Goal: Task Accomplishment & Management: Use online tool/utility

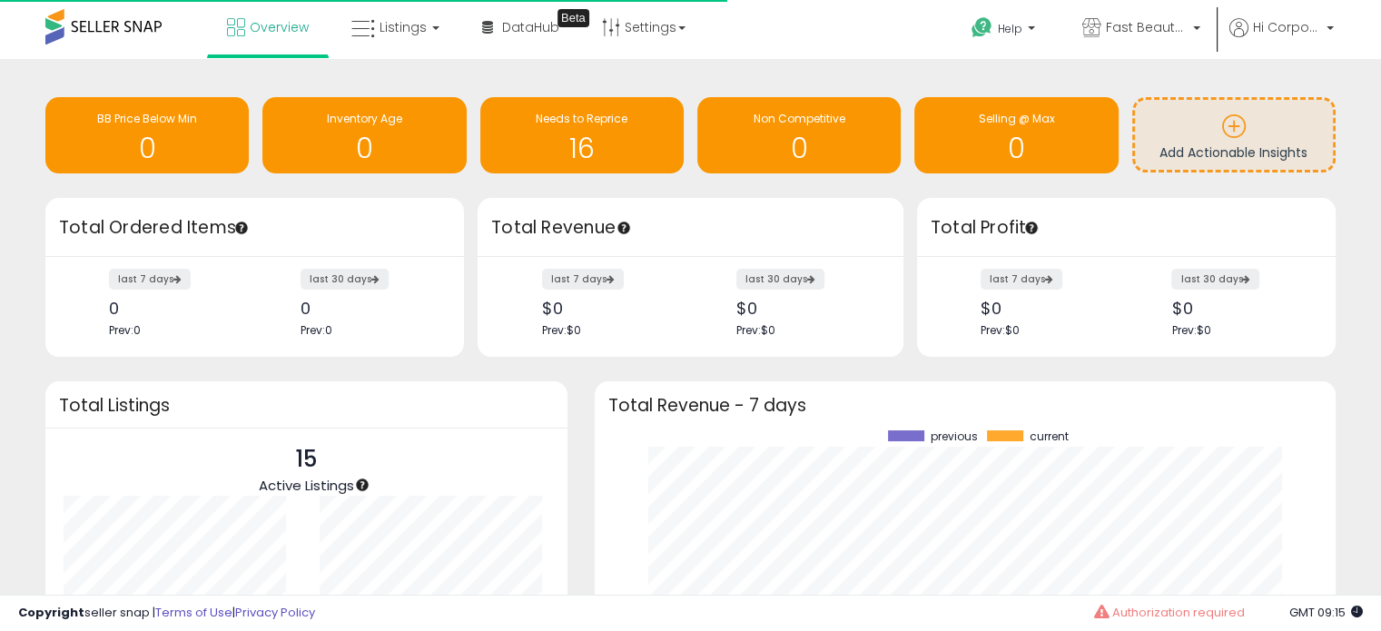
scroll to position [252, 705]
click at [1140, 32] on span "Fast Beauty ([GEOGRAPHIC_DATA])" at bounding box center [1147, 27] width 82 height 18
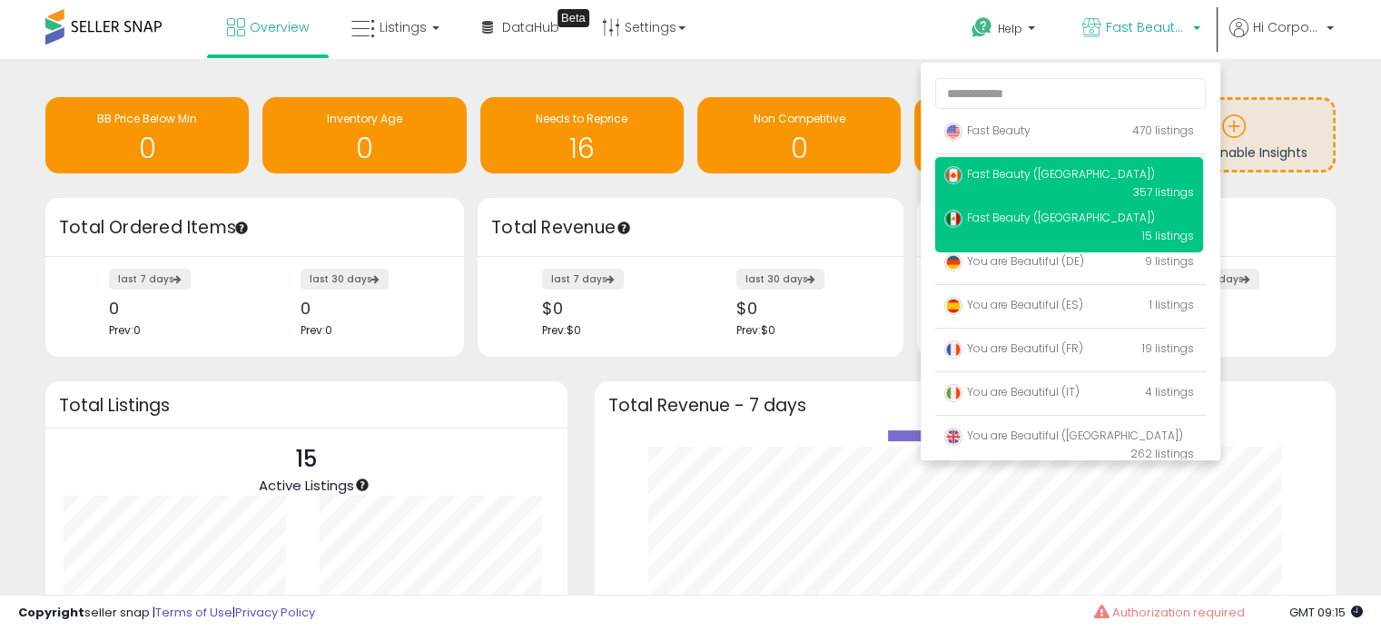
click at [1049, 179] on span "Fast Beauty ([GEOGRAPHIC_DATA])" at bounding box center [1049, 173] width 211 height 15
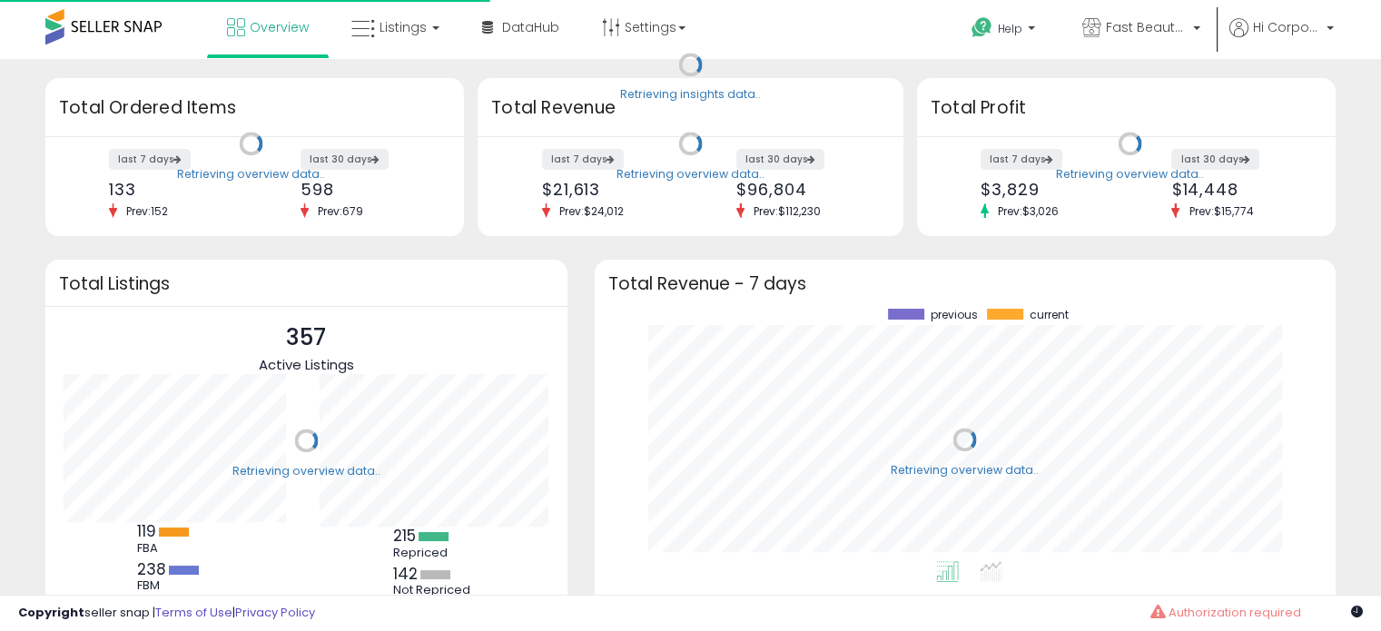
scroll to position [252, 705]
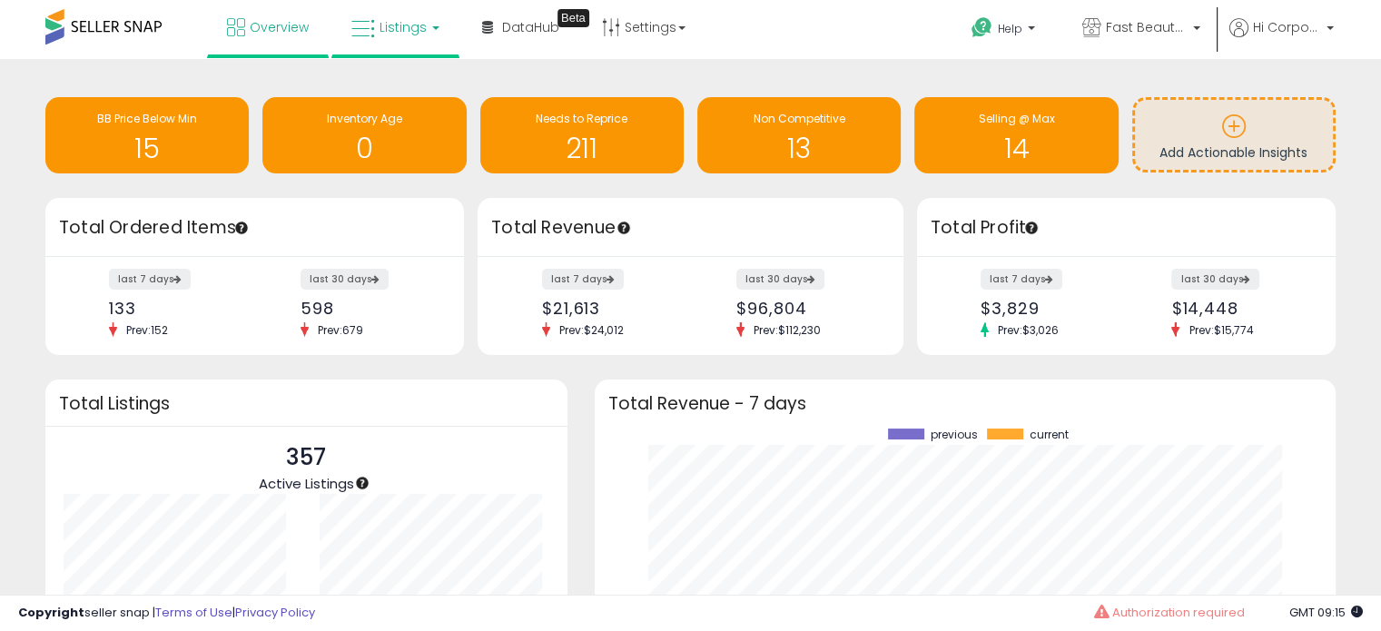
click at [370, 32] on icon at bounding box center [363, 29] width 24 height 24
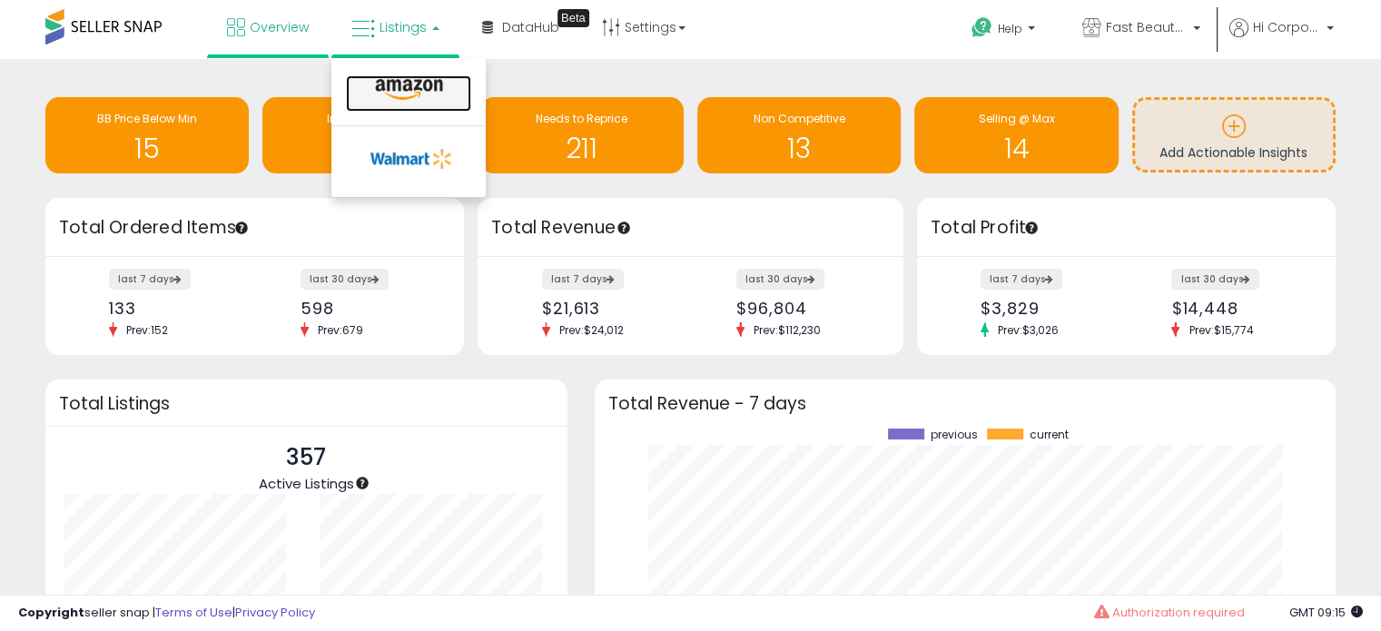
click at [380, 92] on icon at bounding box center [409, 90] width 79 height 24
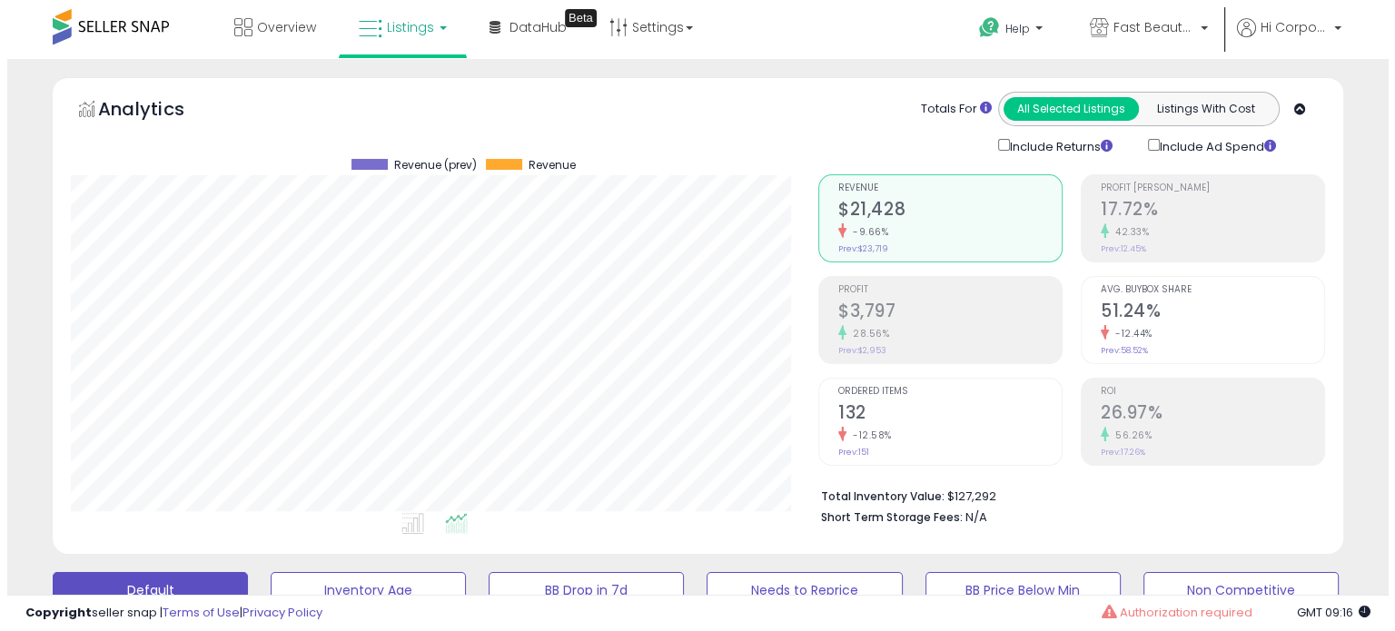
scroll to position [91, 0]
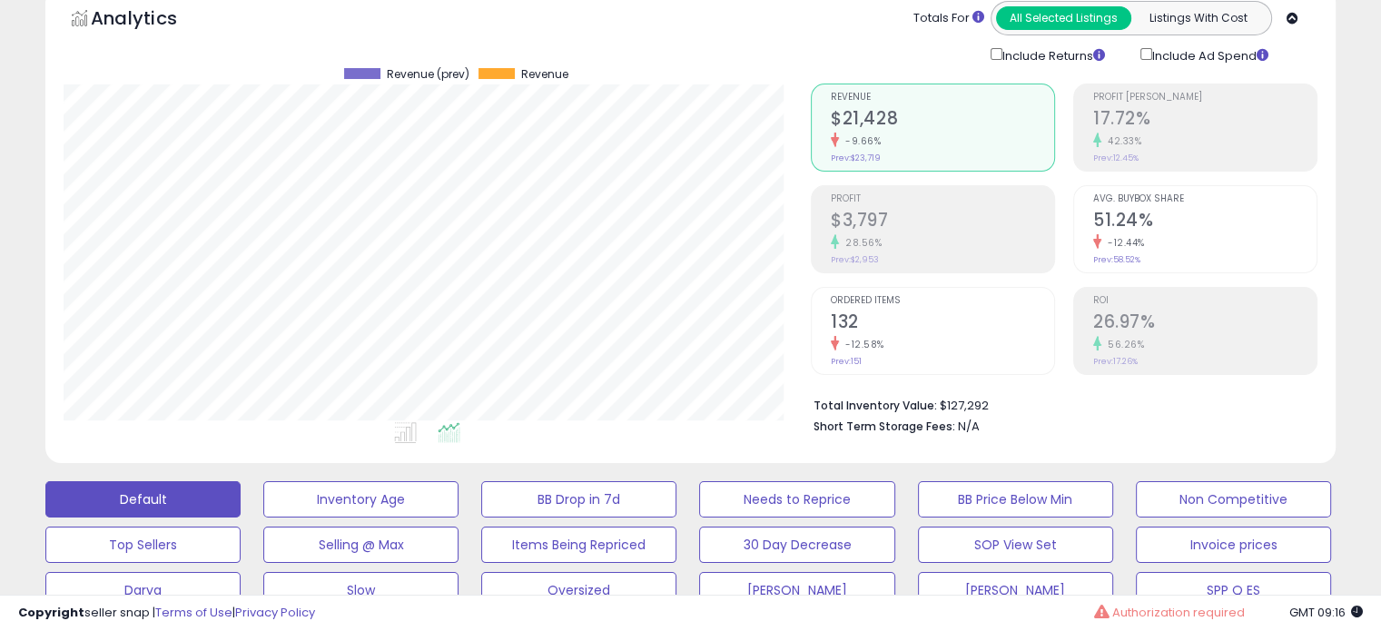
click at [915, 336] on div "-12.58%" at bounding box center [942, 344] width 223 height 17
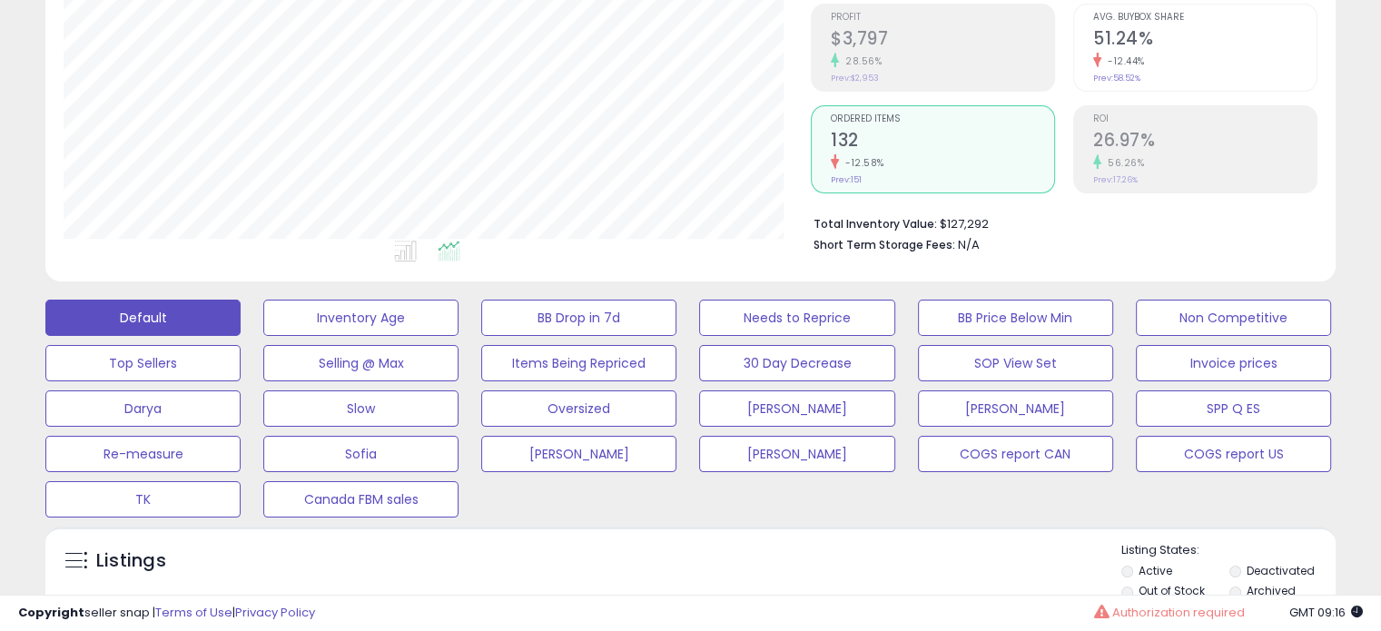
scroll to position [0, 0]
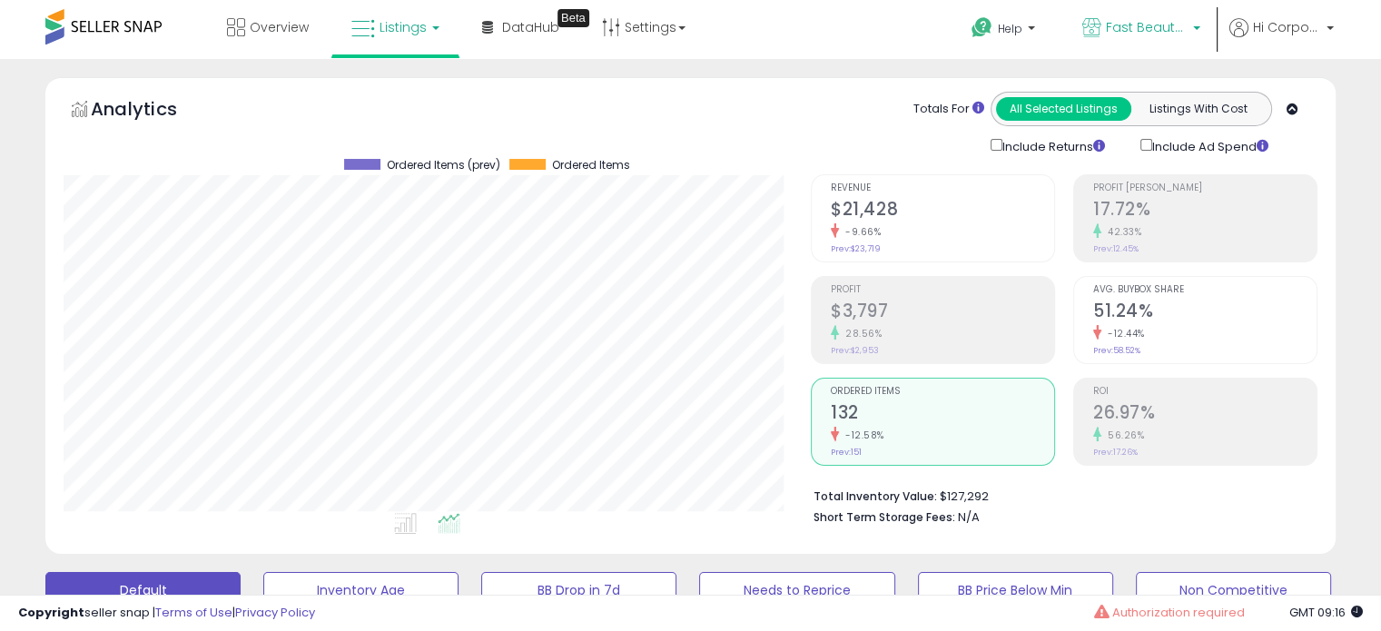
click at [1152, 18] on span "Fast Beauty ([GEOGRAPHIC_DATA])" at bounding box center [1147, 27] width 82 height 18
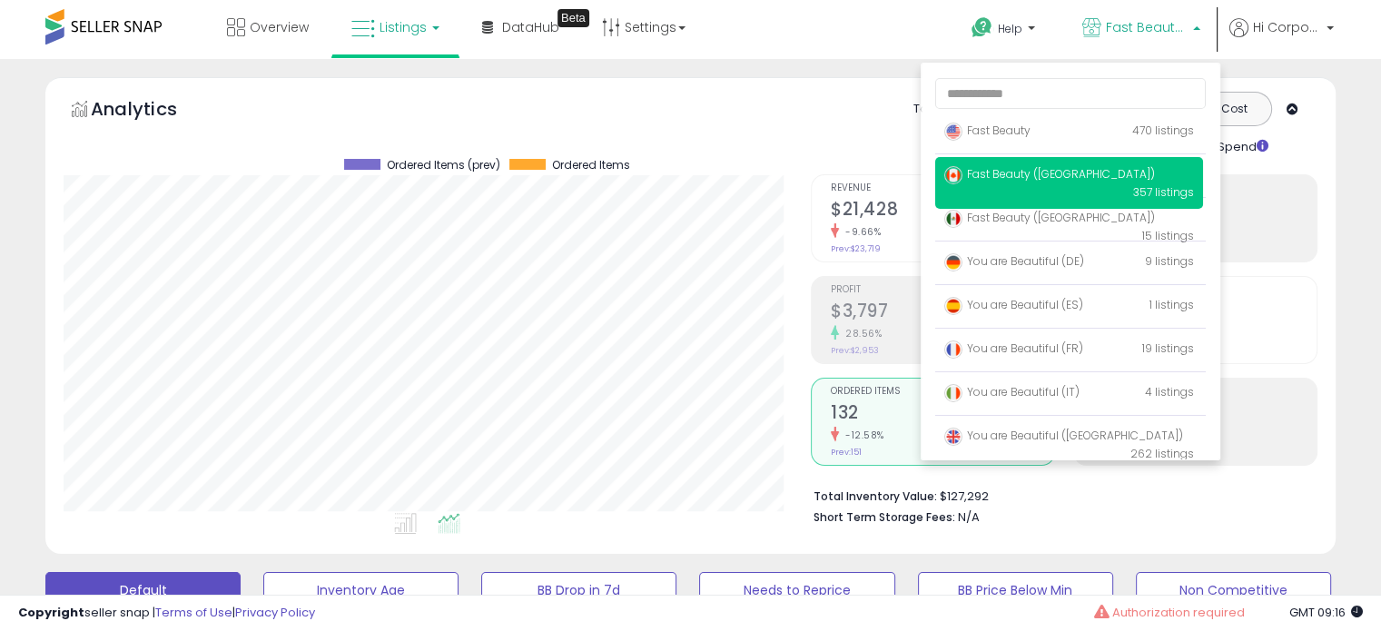
click at [435, 22] on link "Listings" at bounding box center [395, 27] width 115 height 54
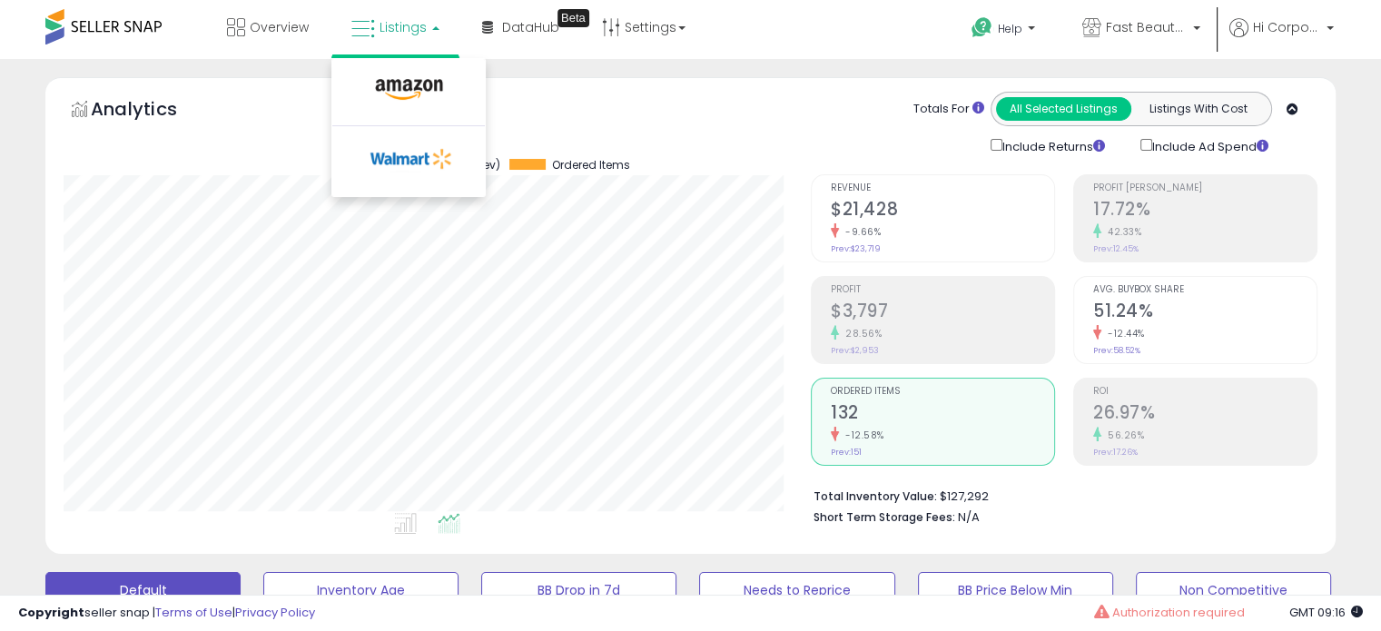
click at [730, 104] on div "Analytics Totals For All Selected Listings Listings With Cost Include Returns I…" at bounding box center [691, 124] width 1254 height 64
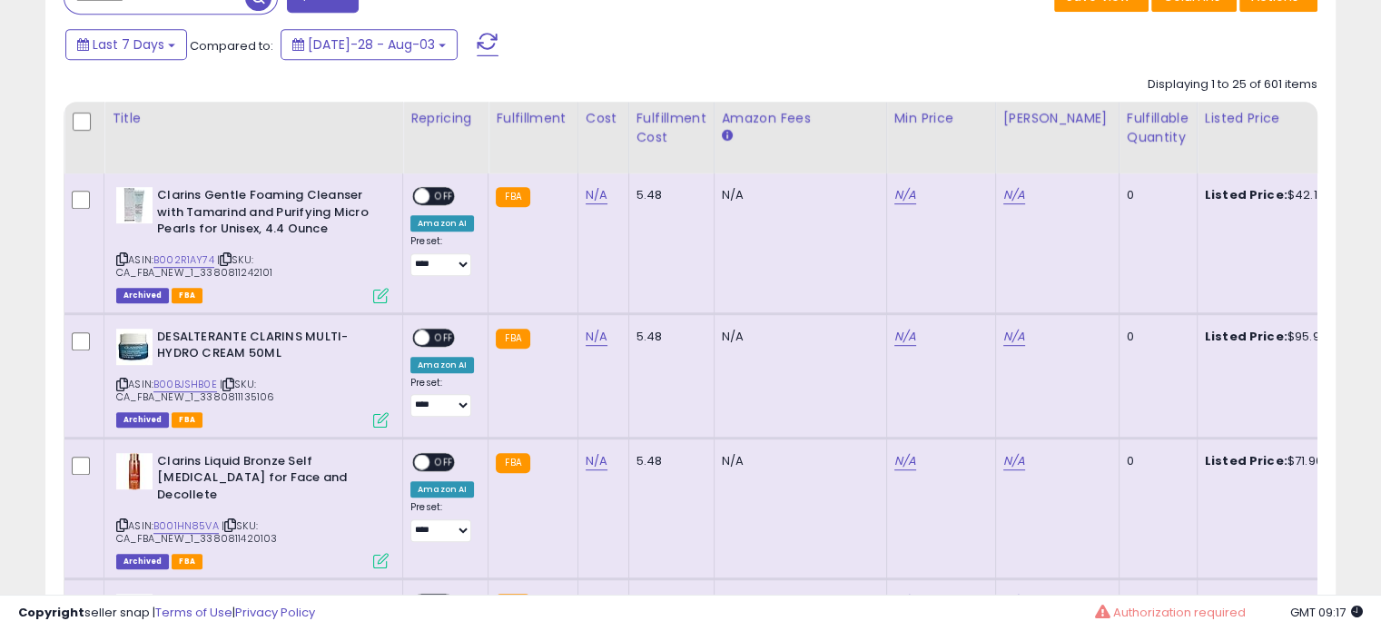
scroll to position [726, 0]
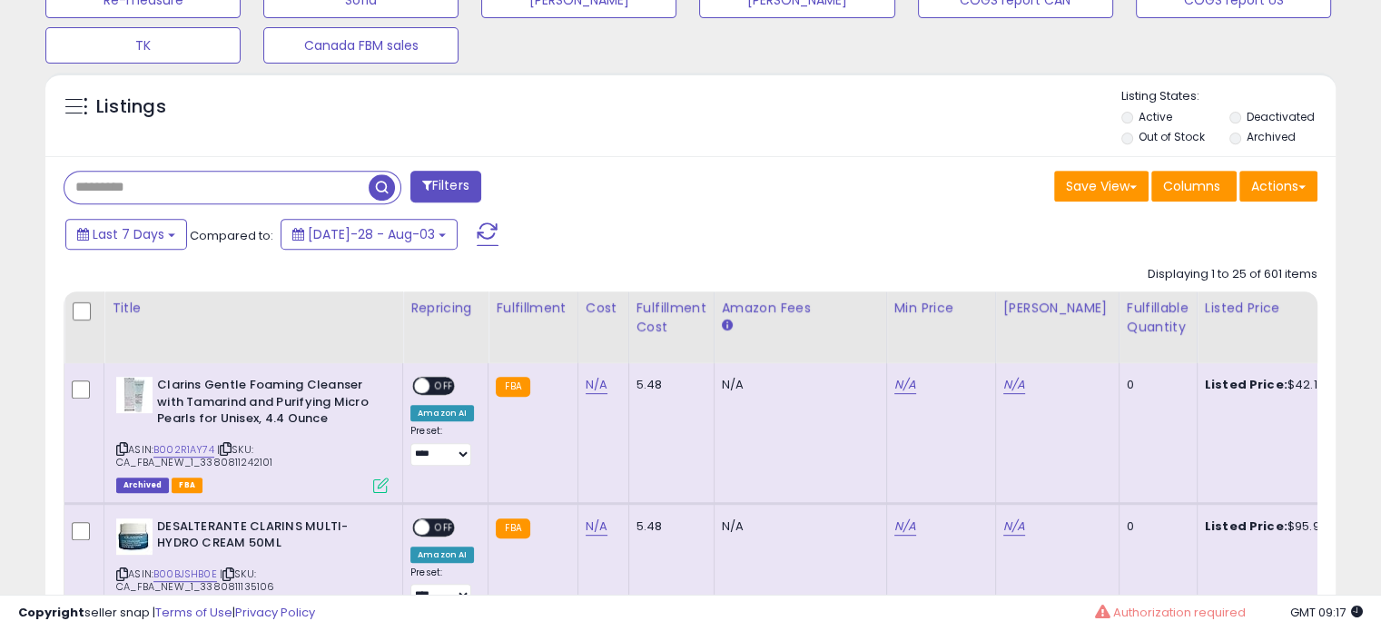
click at [133, 173] on input "text" at bounding box center [216, 188] width 304 height 32
type input "*"
click at [388, 187] on span "button" at bounding box center [382, 187] width 26 height 26
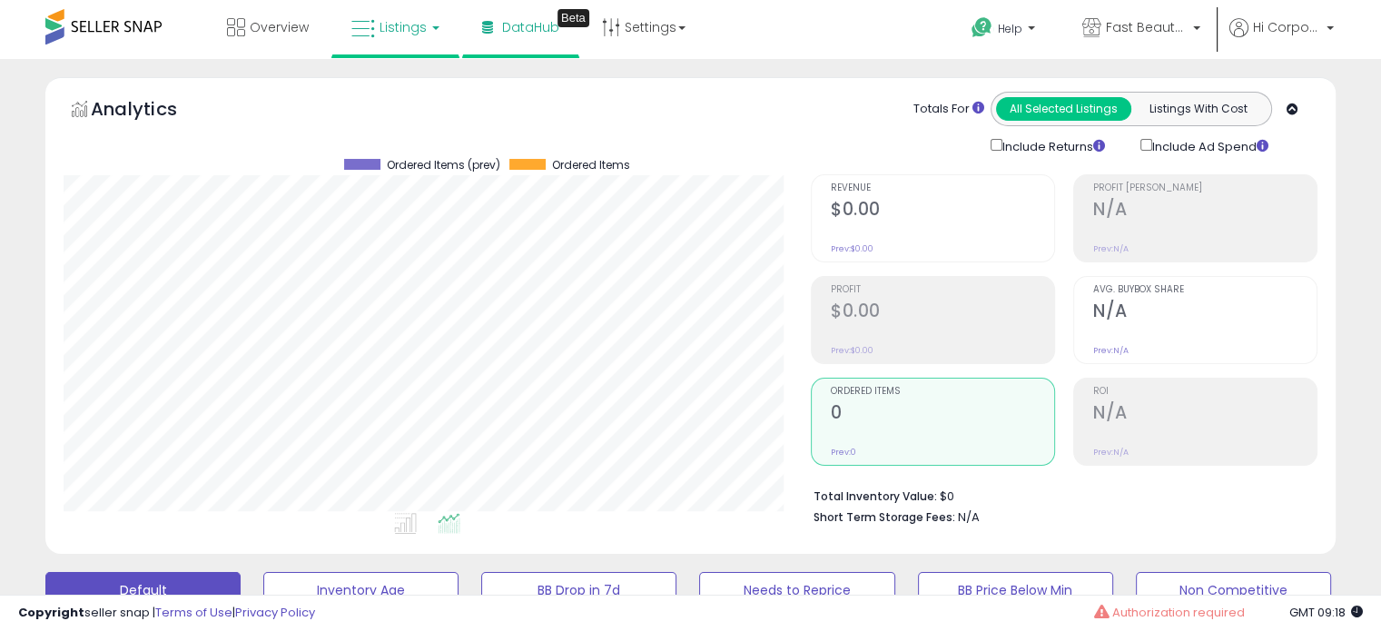
scroll to position [726, 0]
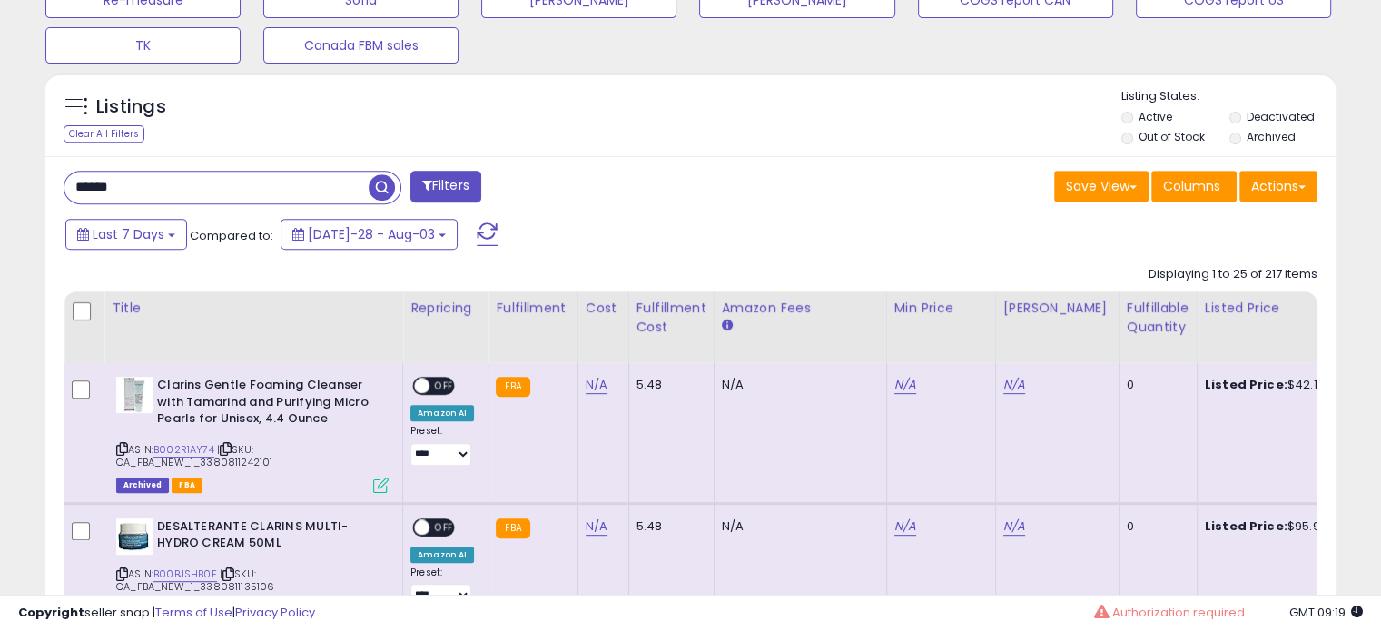
drag, startPoint x: 159, startPoint y: 191, endPoint x: 0, endPoint y: 185, distance: 159.0
type input "*"
type input "***"
click at [381, 185] on span "button" at bounding box center [382, 187] width 26 height 26
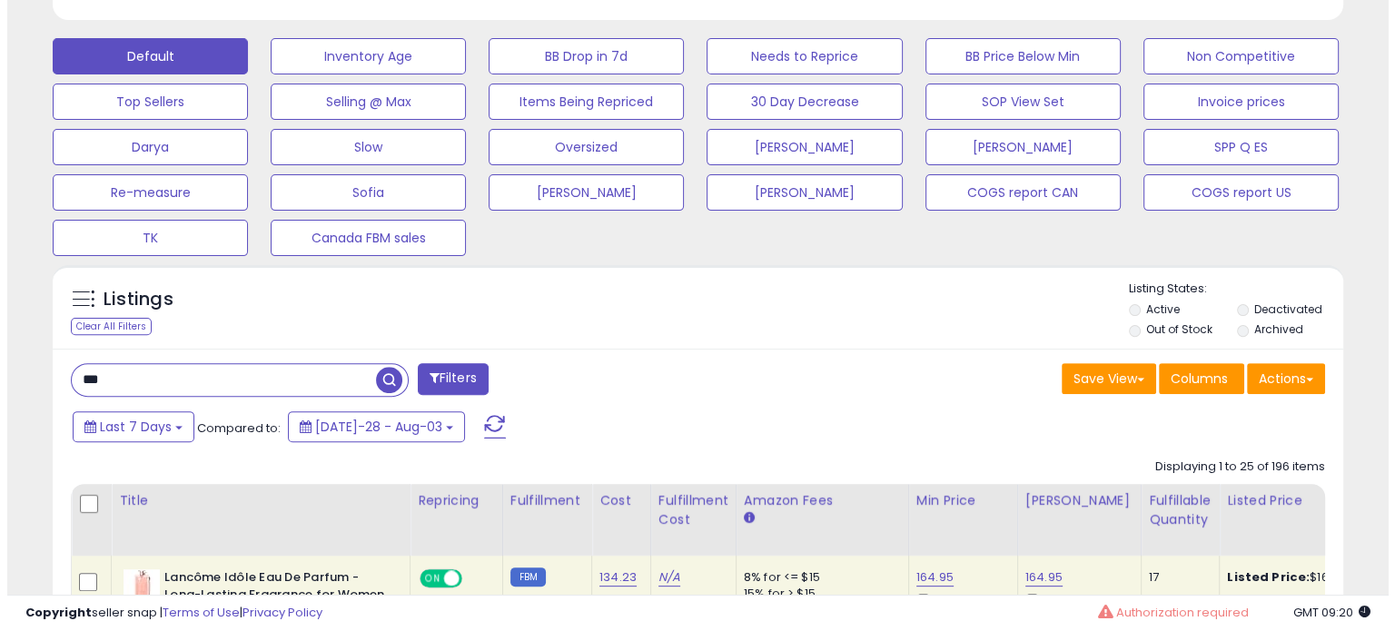
scroll to position [545, 0]
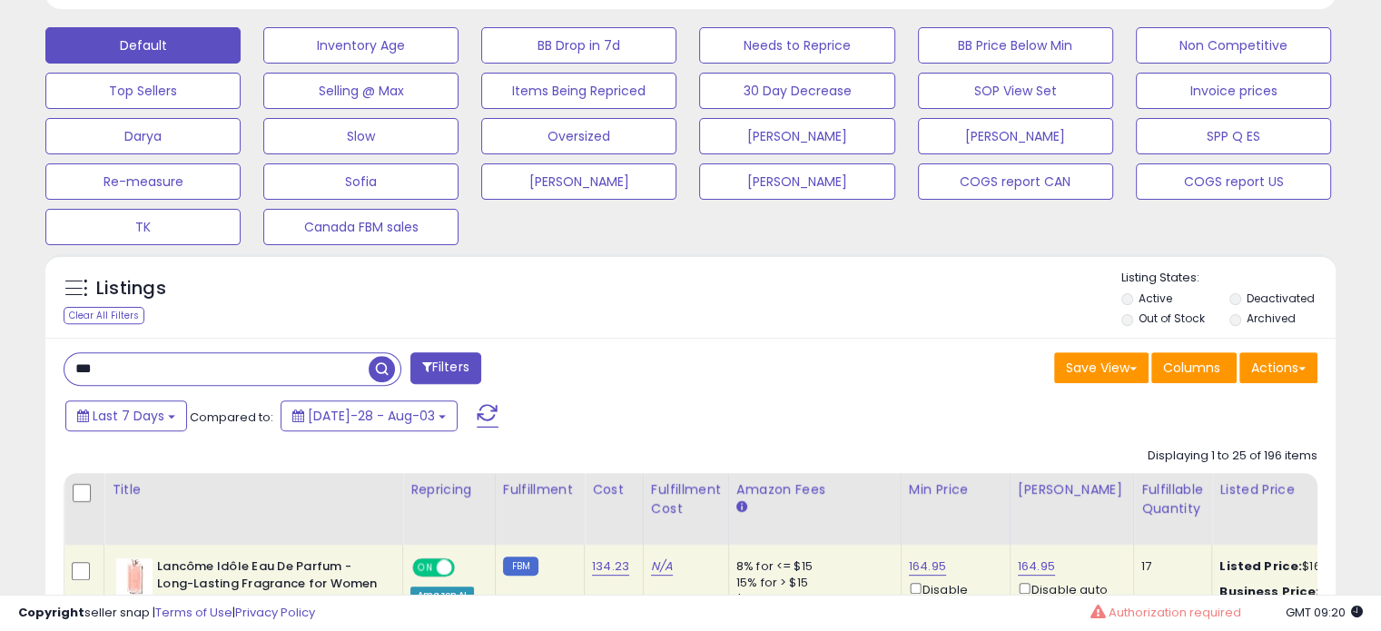
drag, startPoint x: 183, startPoint y: 366, endPoint x: 0, endPoint y: 366, distance: 182.5
click at [392, 375] on span "button" at bounding box center [382, 369] width 26 height 26
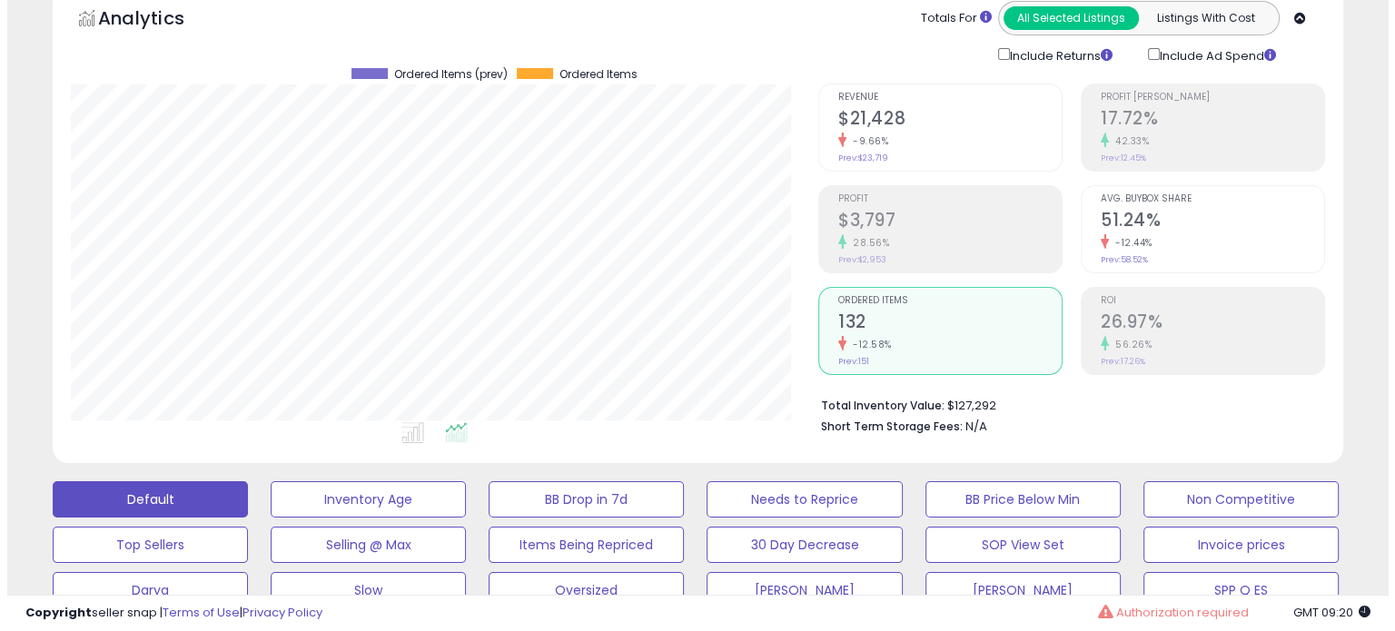
scroll to position [371, 746]
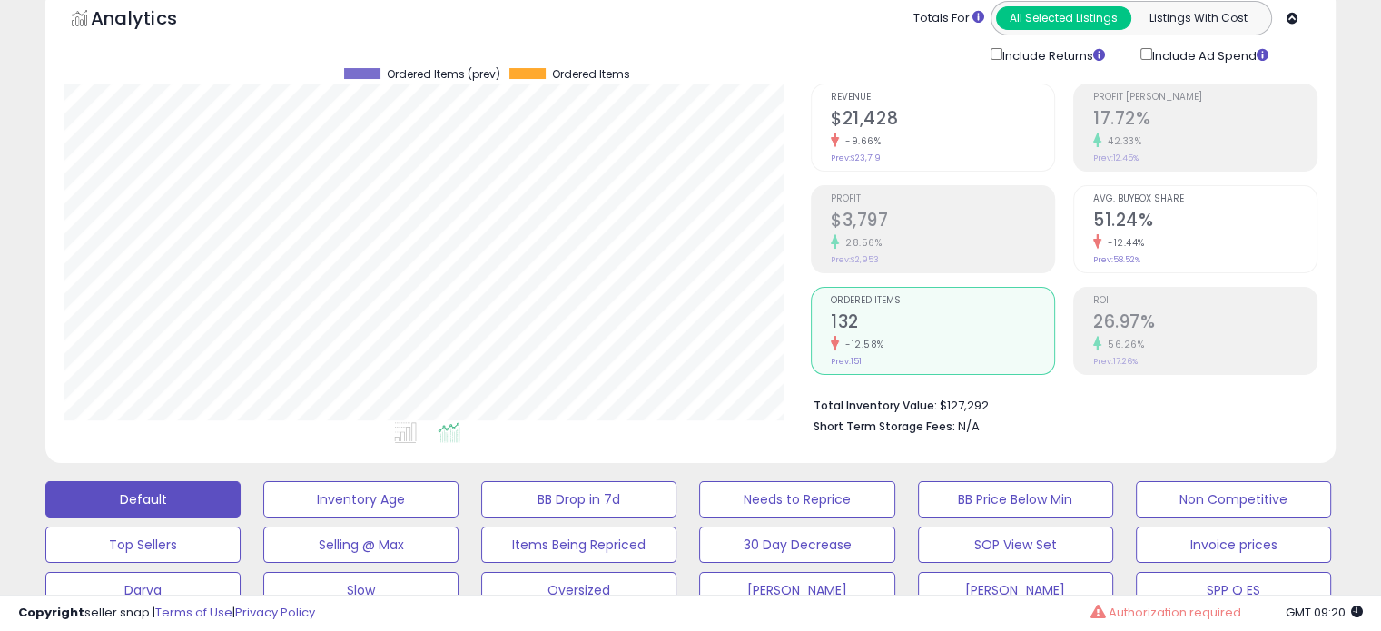
click at [906, 141] on div "-9.66%" at bounding box center [942, 141] width 223 height 17
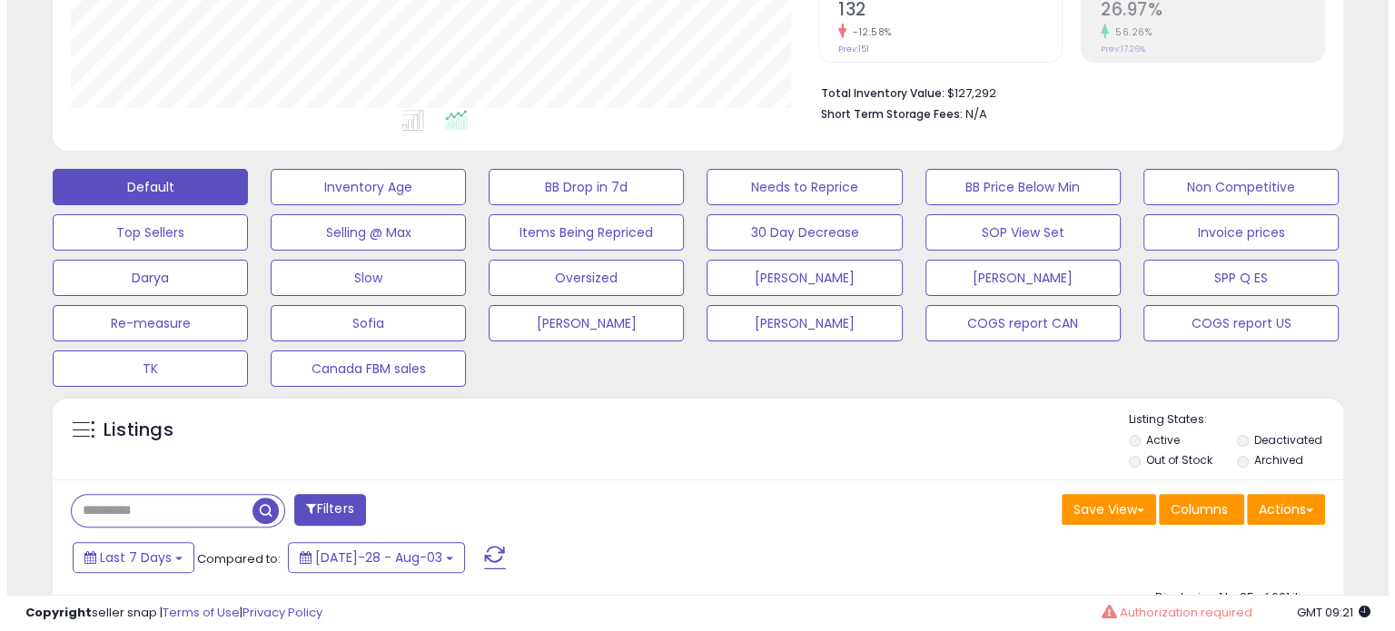
scroll to position [545, 0]
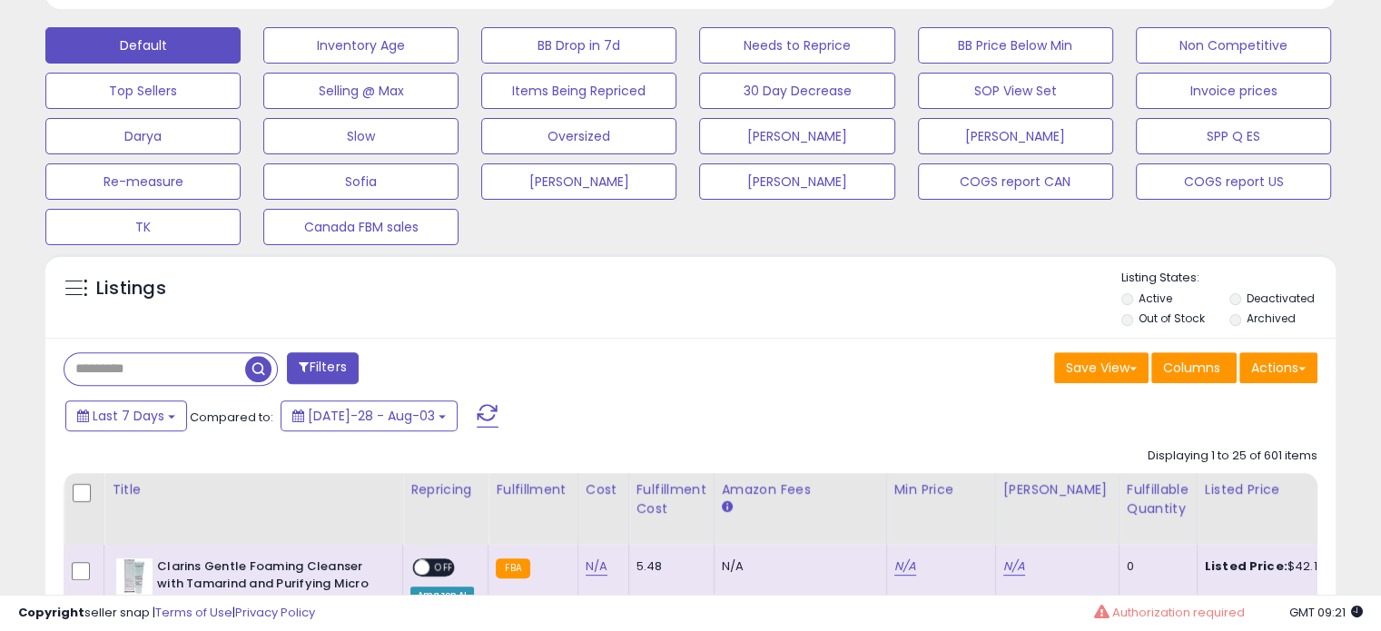
click at [190, 370] on input "text" at bounding box center [154, 369] width 181 height 32
type input "*"
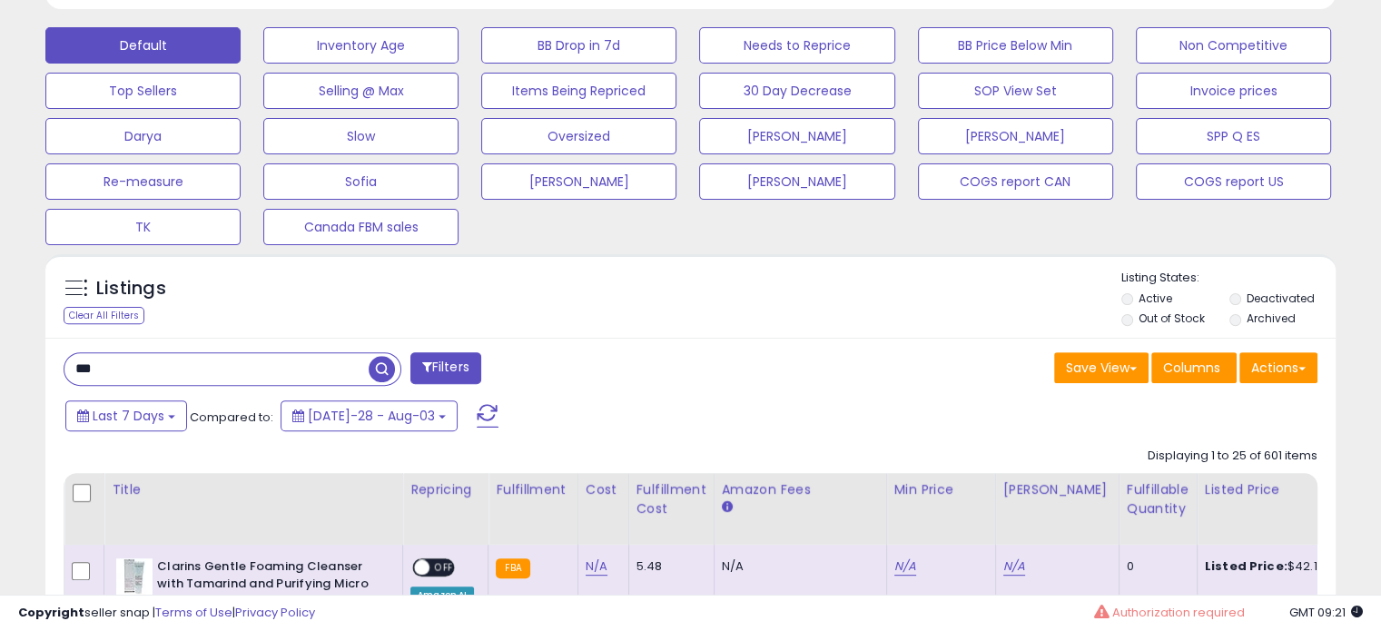
type input "***"
click at [385, 360] on span "button" at bounding box center [382, 369] width 26 height 26
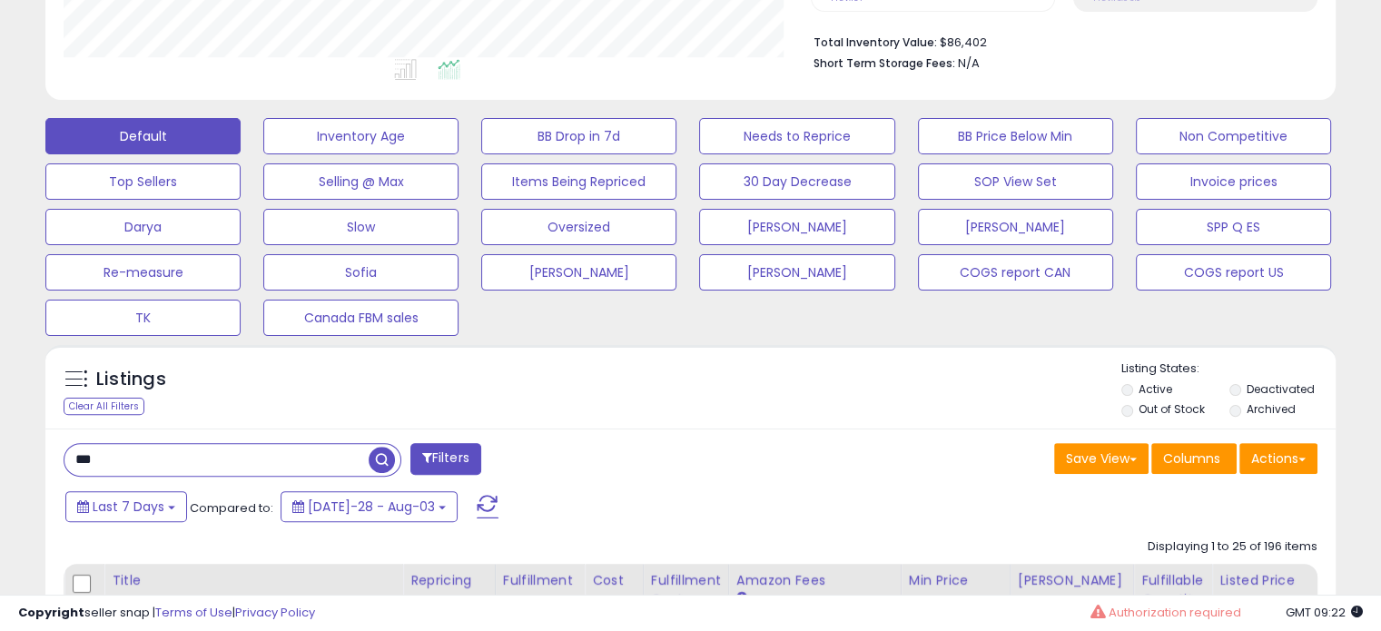
scroll to position [0, 0]
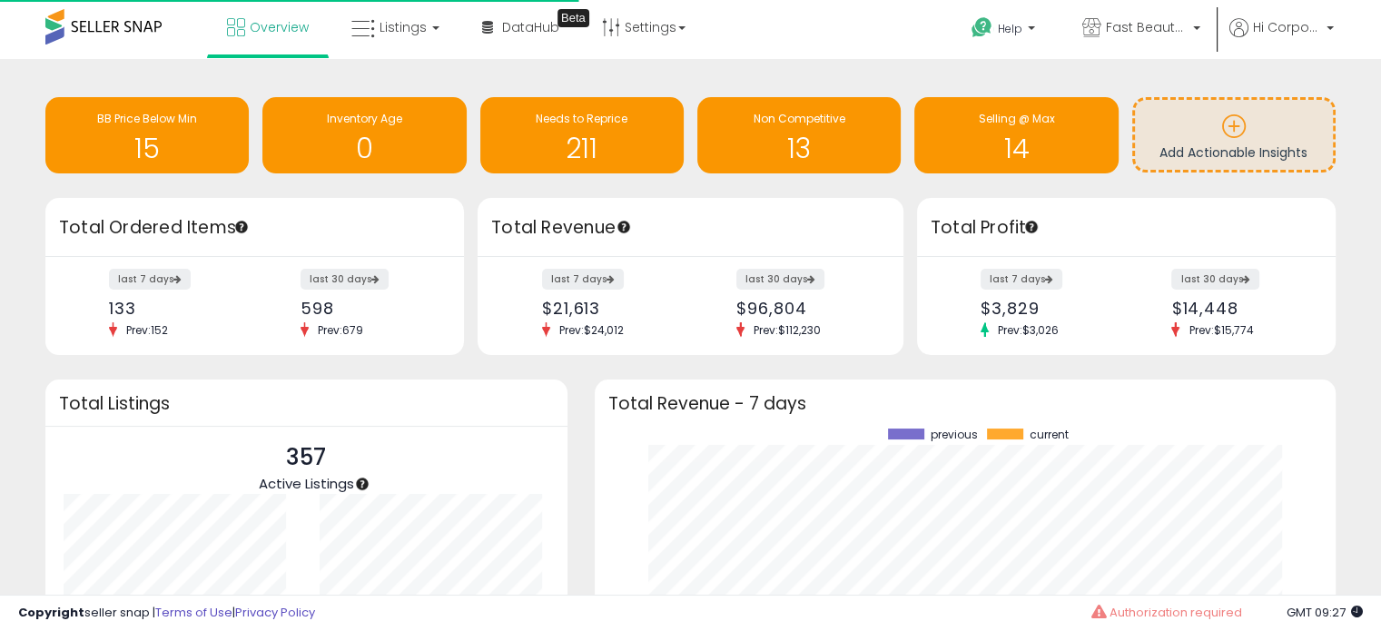
scroll to position [252, 705]
click at [1179, 24] on span "Fast Beauty ([GEOGRAPHIC_DATA])" at bounding box center [1147, 27] width 82 height 18
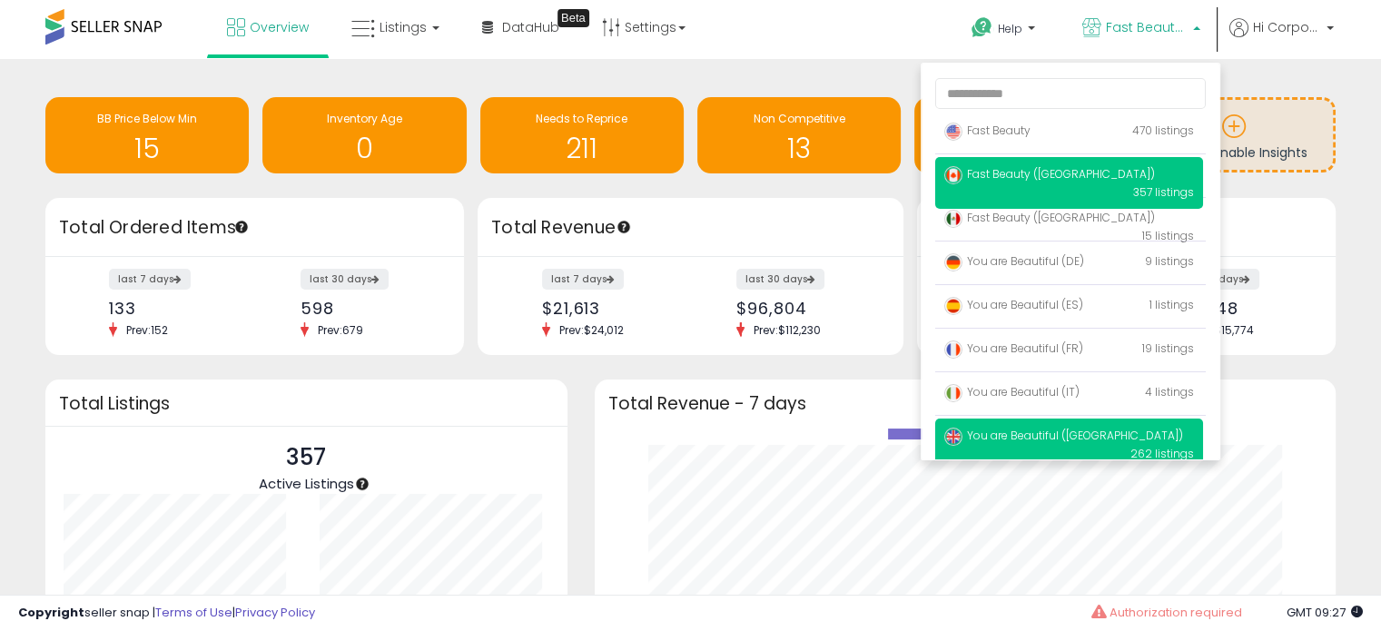
click at [995, 426] on p "You are Beautiful (UK) 262 listings" at bounding box center [1069, 445] width 268 height 52
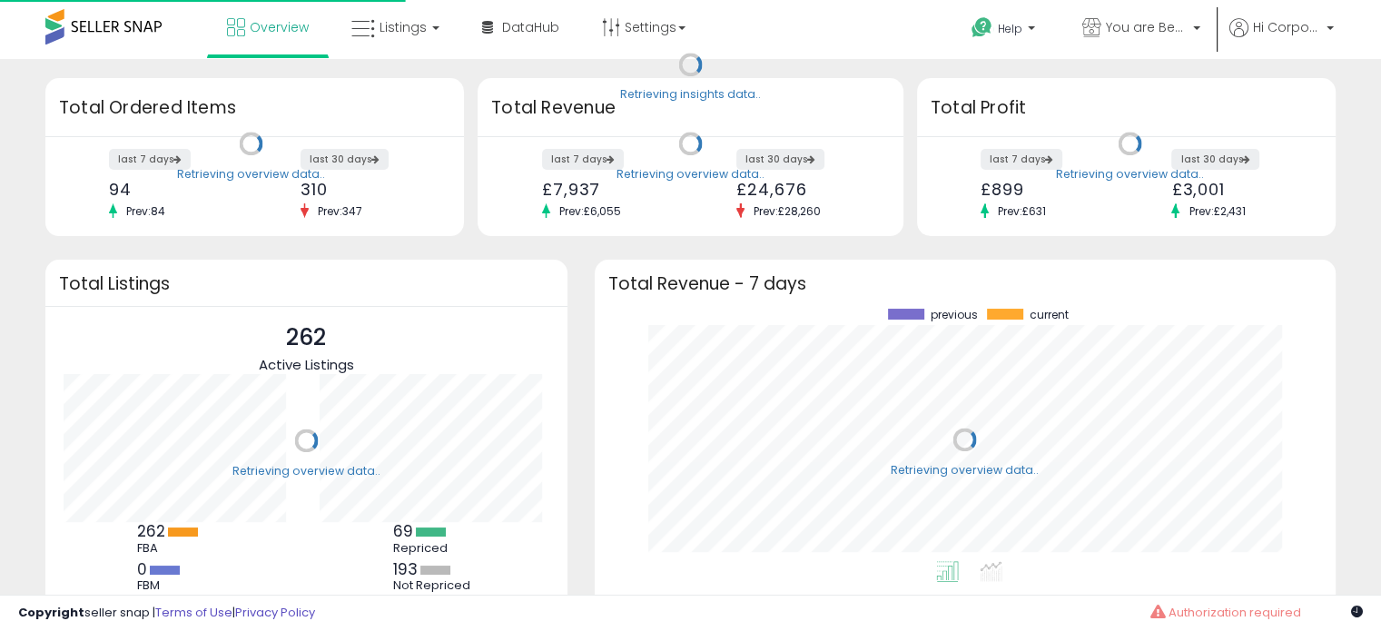
scroll to position [252, 705]
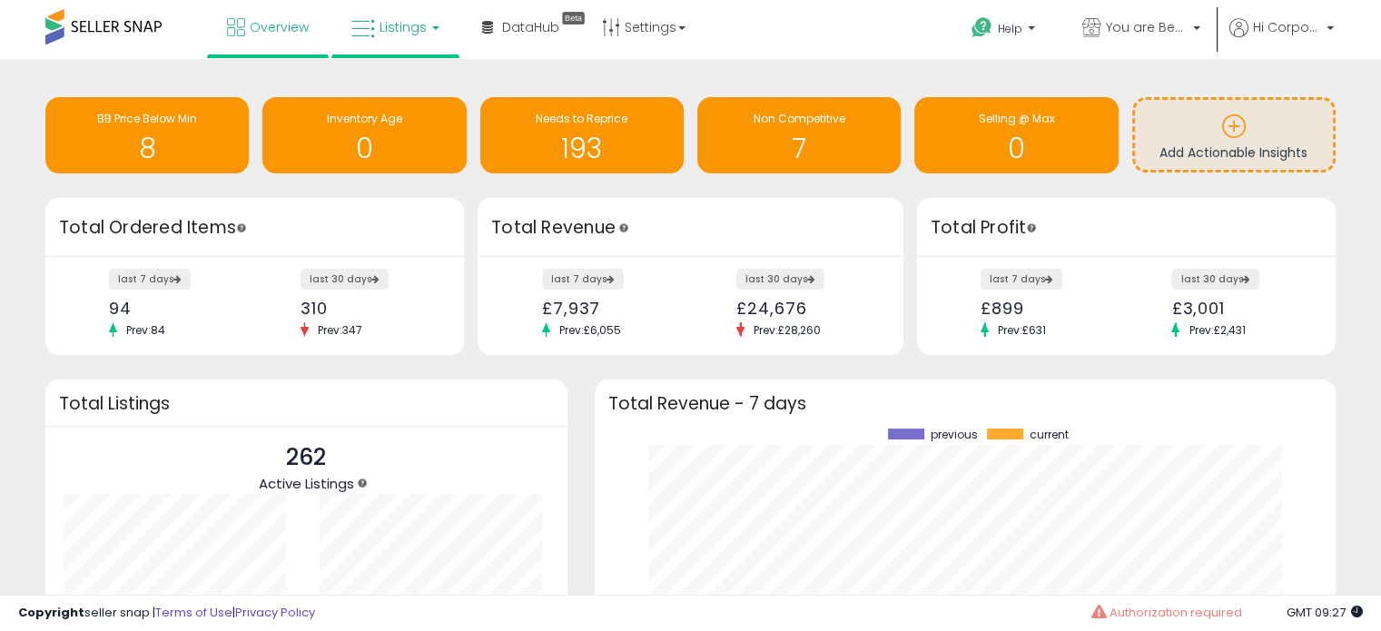
click at [375, 14] on link "Listings" at bounding box center [395, 27] width 115 height 54
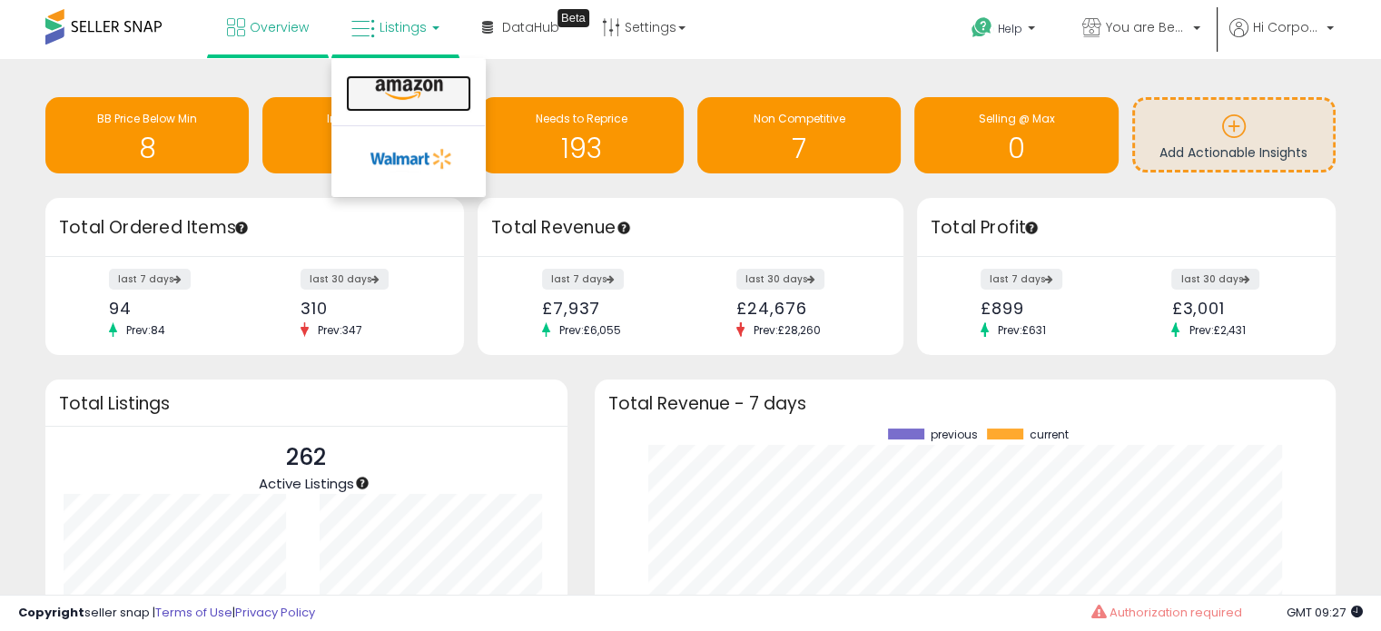
click at [373, 92] on icon at bounding box center [409, 90] width 79 height 24
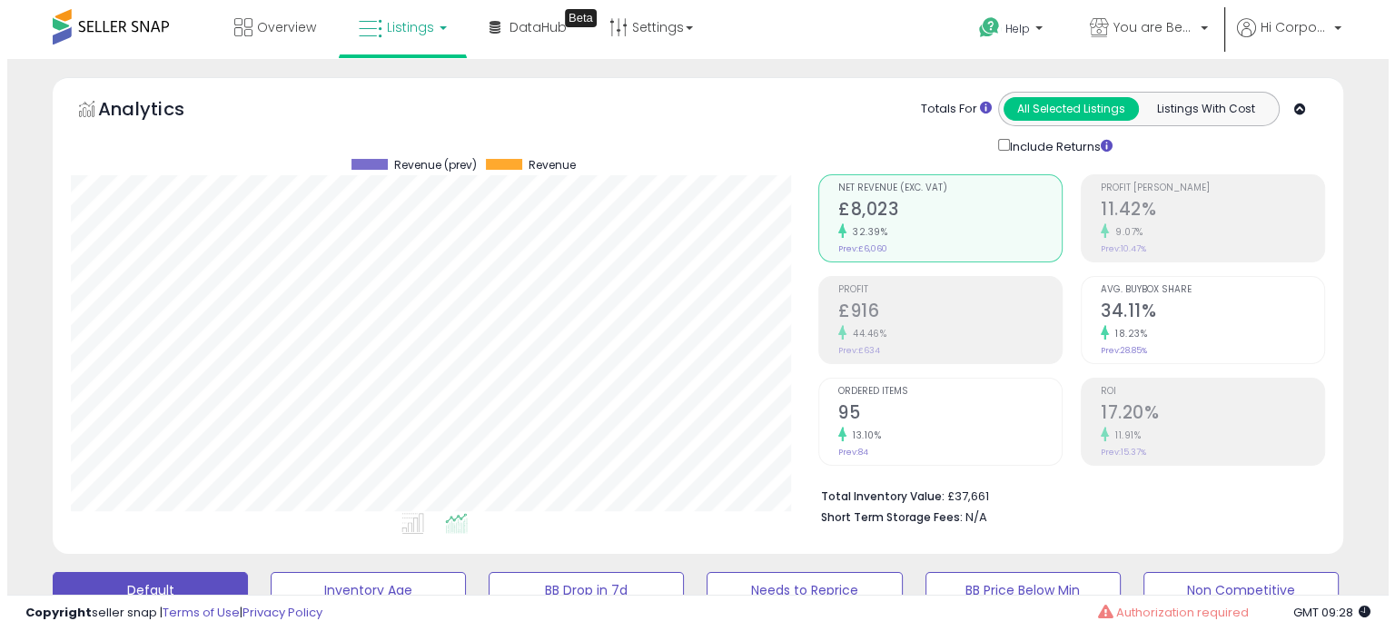
scroll to position [371, 746]
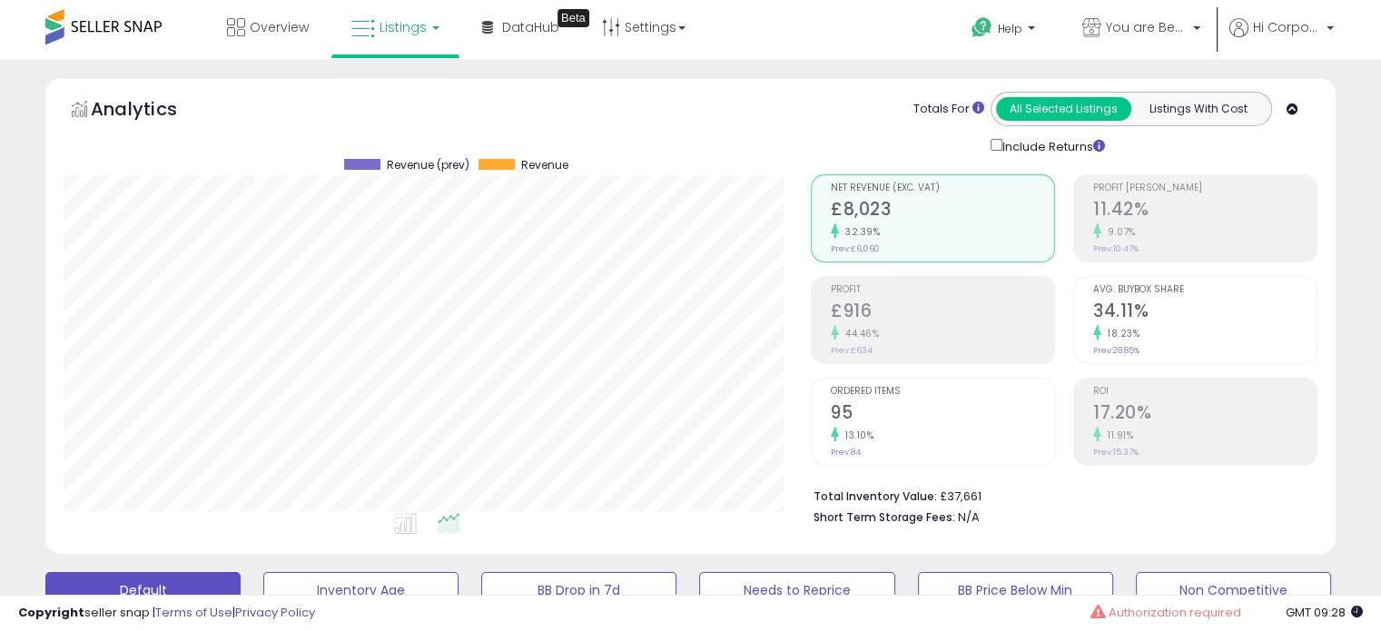
click at [881, 431] on div "13.10%" at bounding box center [942, 435] width 223 height 17
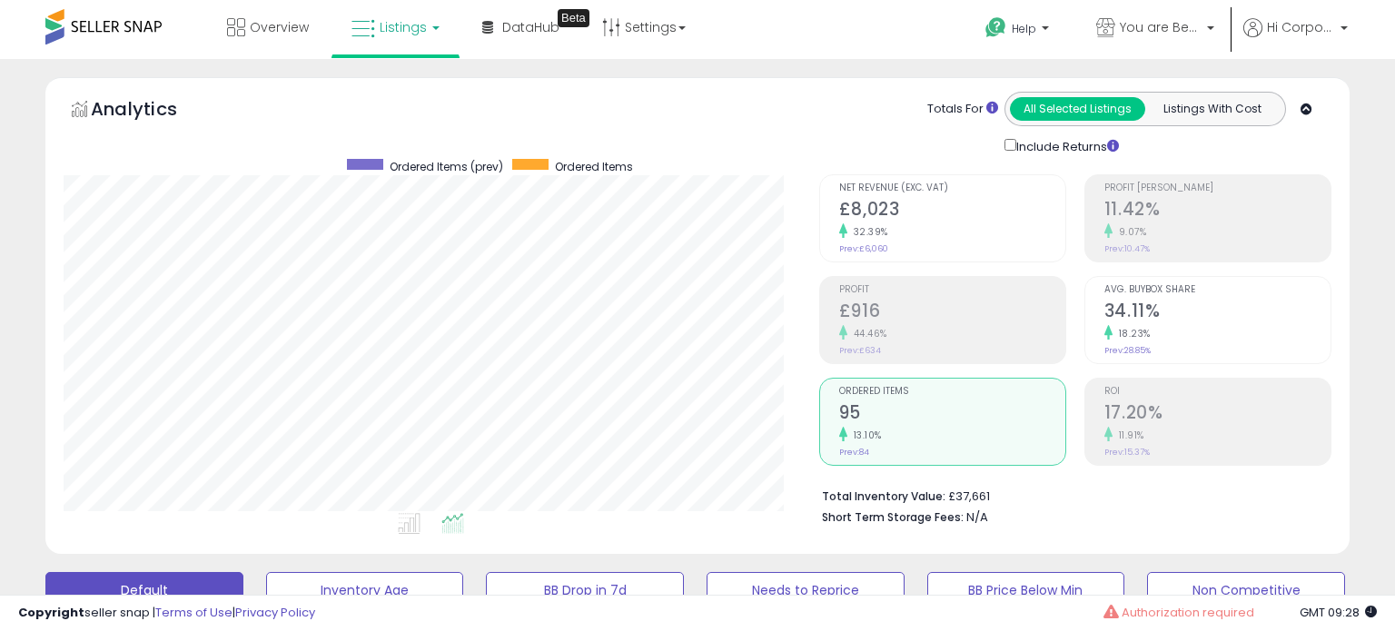
scroll to position [907658, 907283]
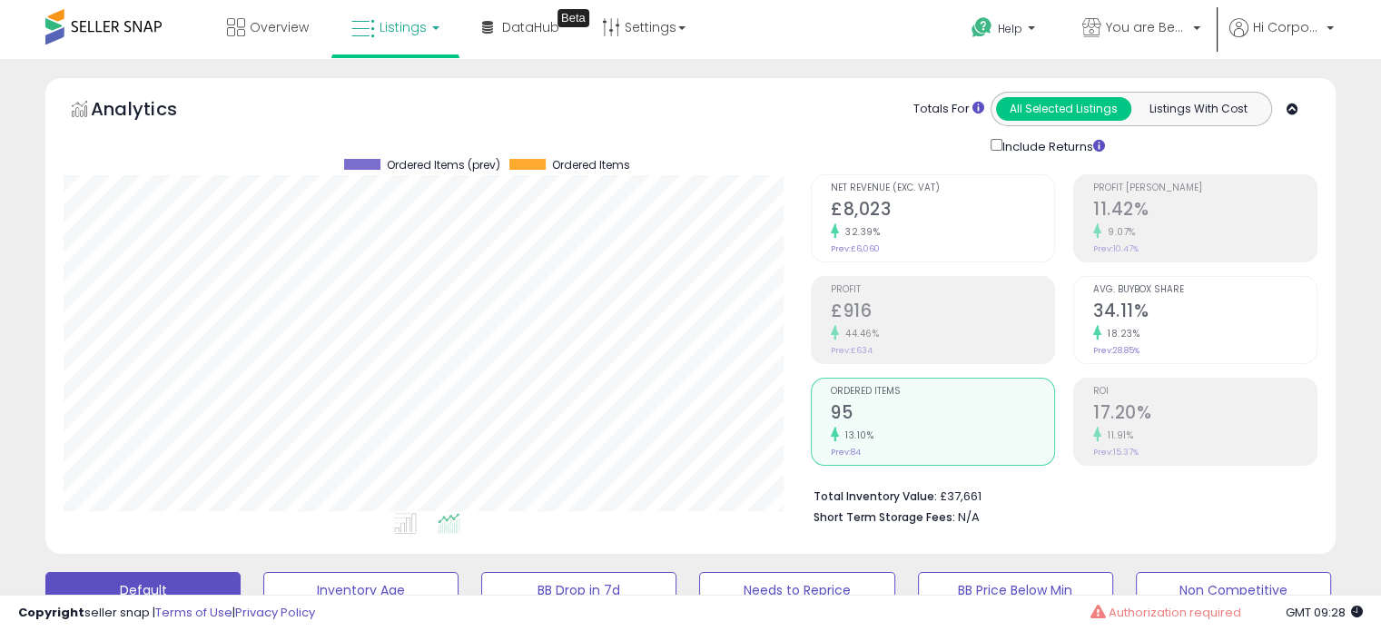
click at [948, 234] on div "32.39%" at bounding box center [942, 231] width 223 height 17
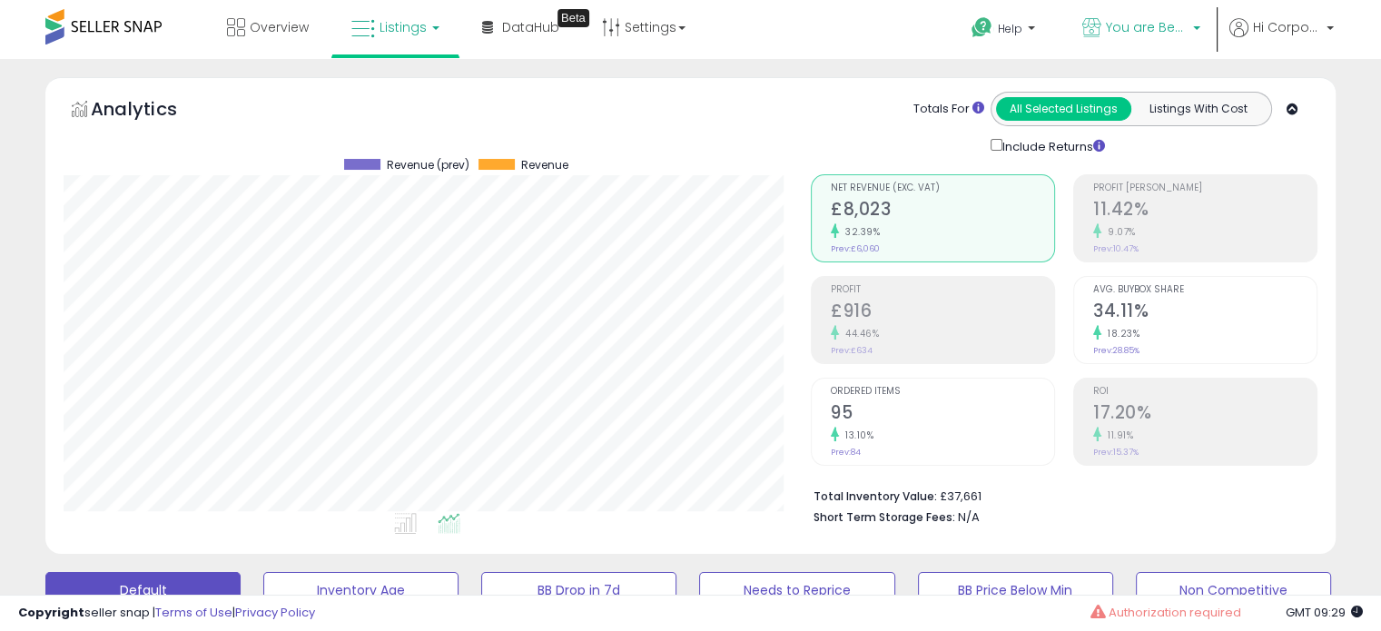
click at [1118, 14] on link "You are Beautiful ([GEOGRAPHIC_DATA])" at bounding box center [1141, 29] width 145 height 59
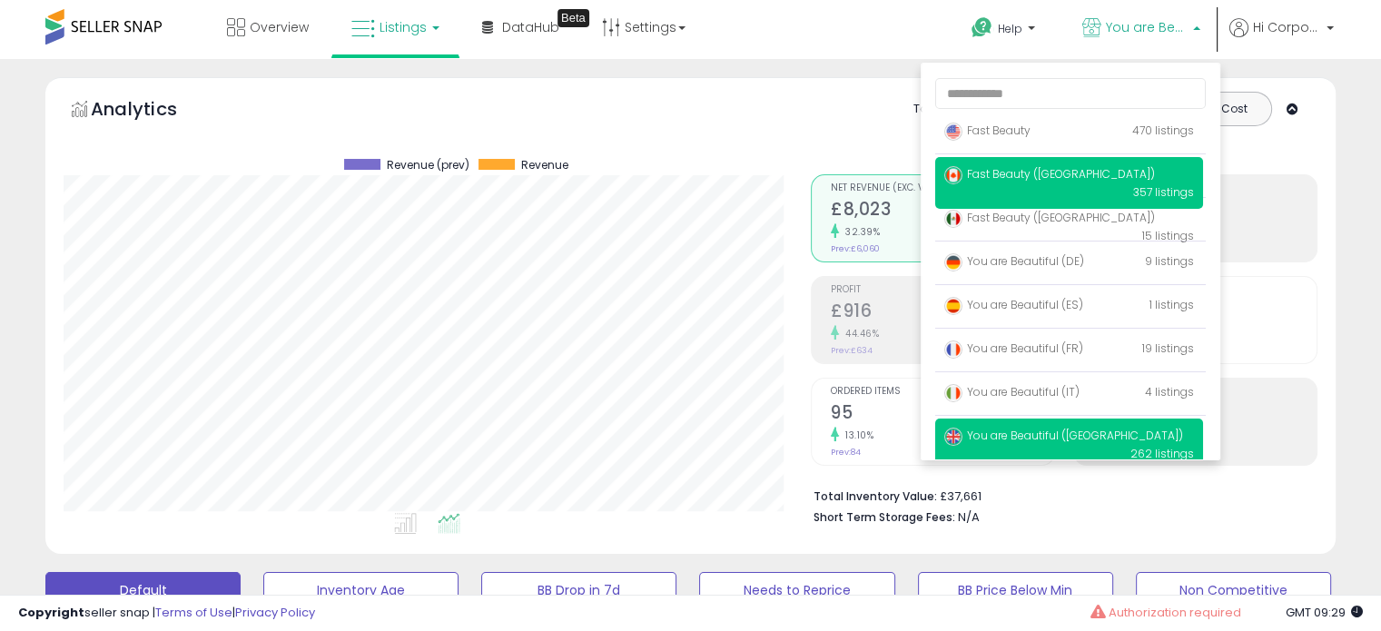
click at [1059, 173] on span "Fast Beauty ([GEOGRAPHIC_DATA])" at bounding box center [1049, 173] width 211 height 15
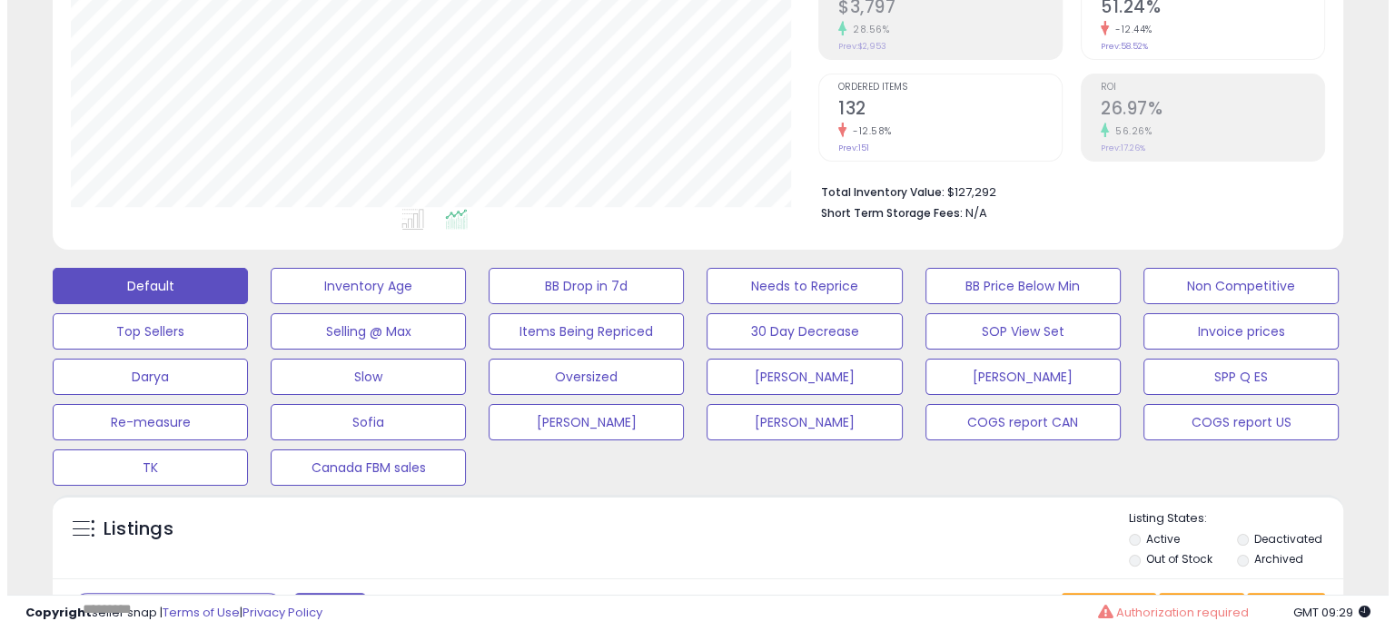
scroll to position [545, 0]
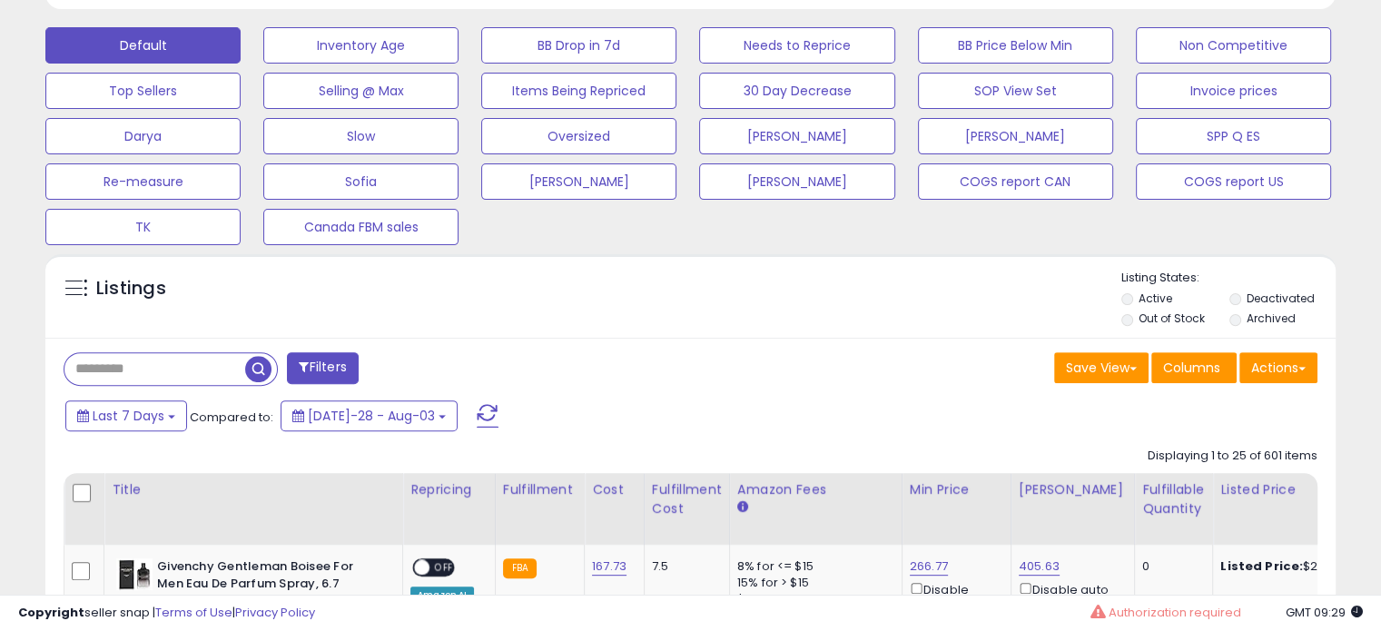
click at [196, 366] on input "text" at bounding box center [154, 369] width 181 height 32
type input "*"
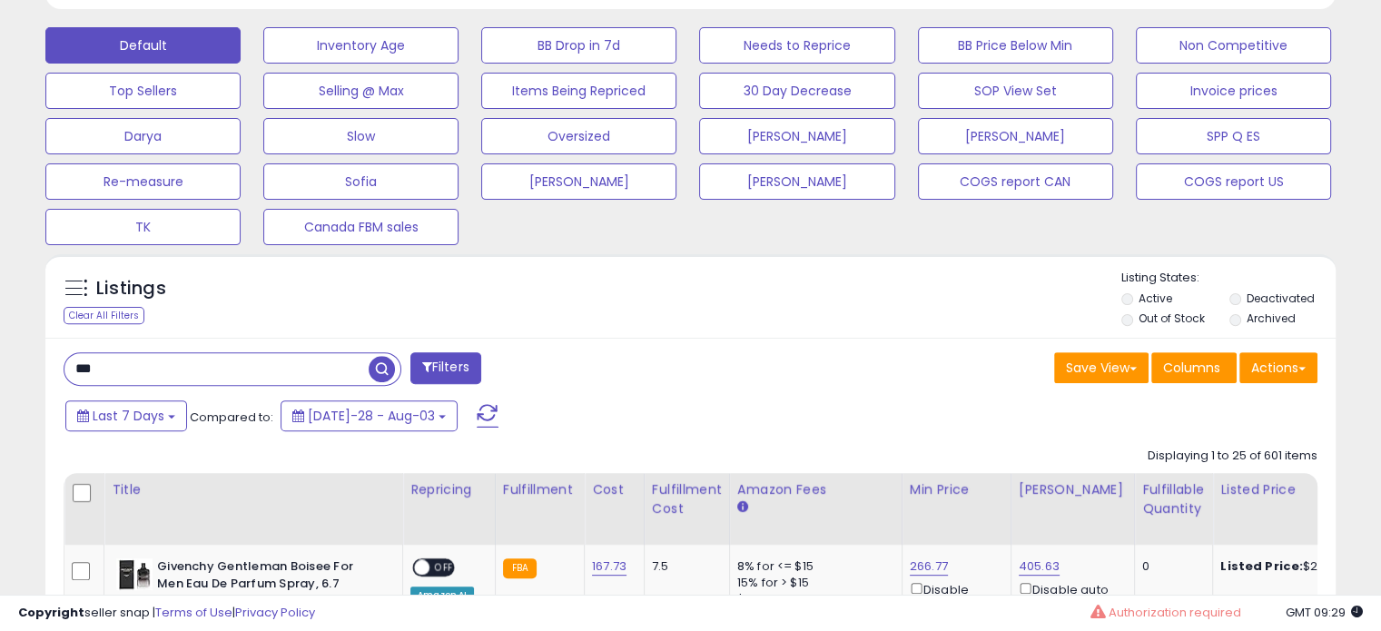
type input "***"
click at [379, 368] on span "button" at bounding box center [382, 369] width 26 height 26
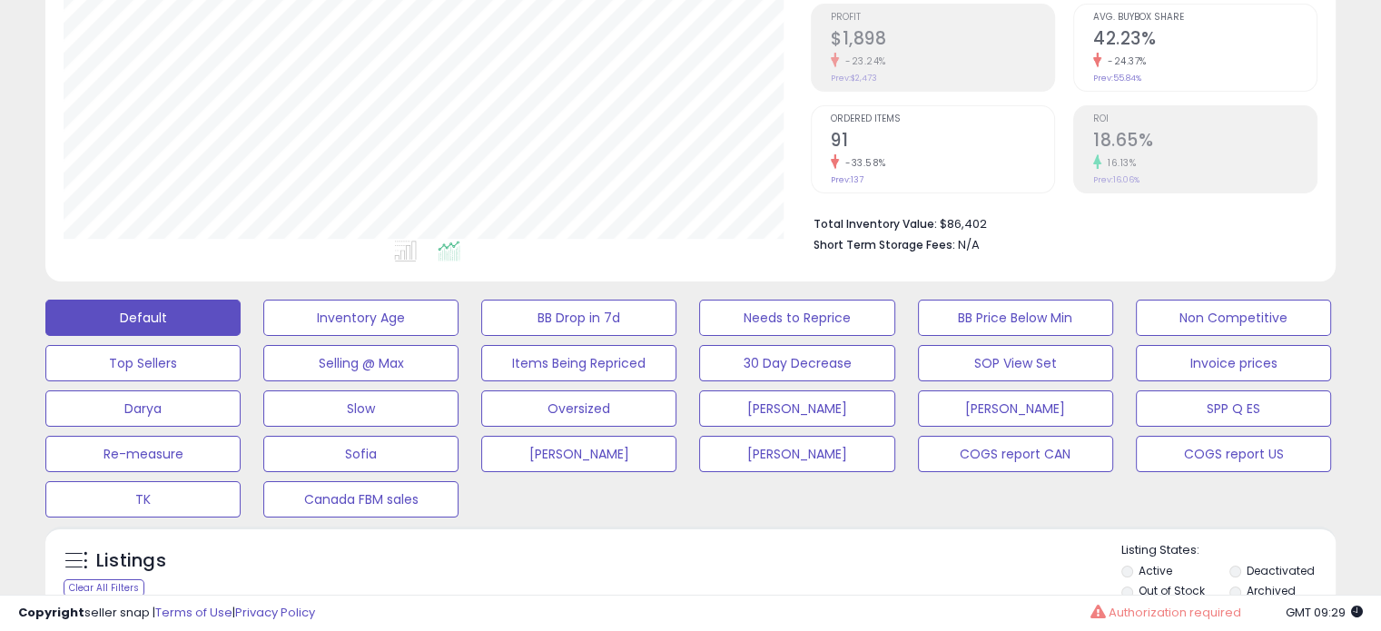
scroll to position [371, 746]
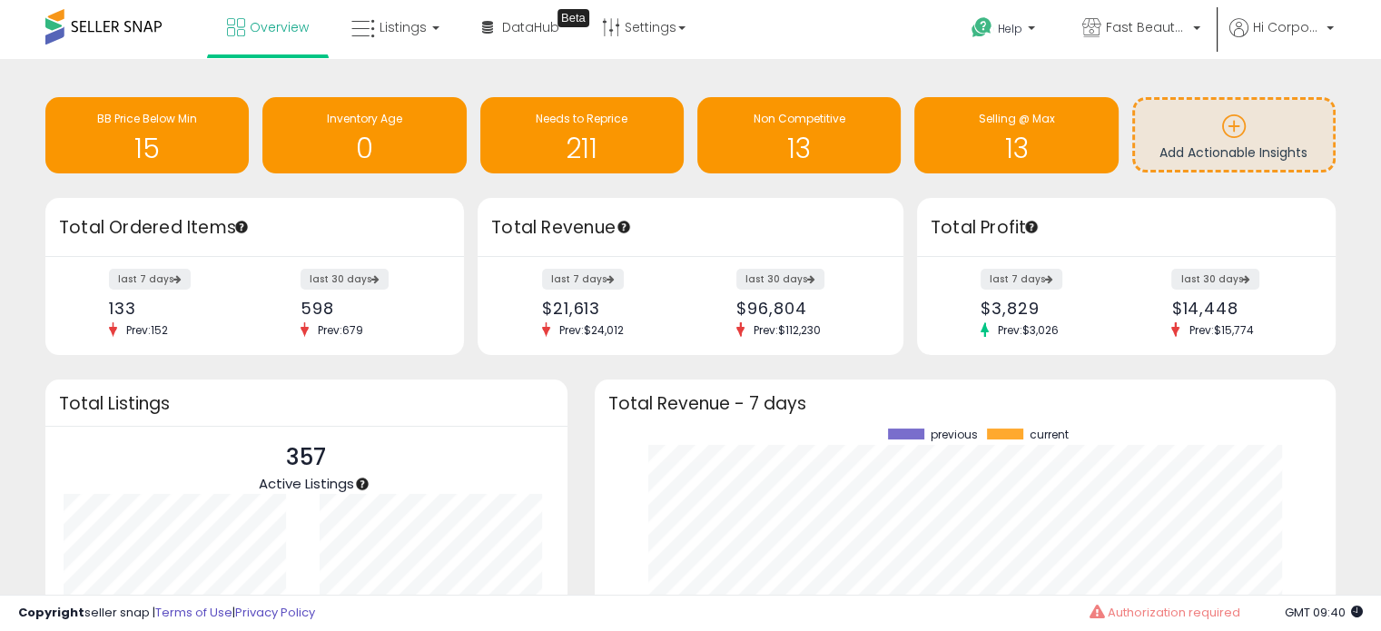
scroll to position [252, 705]
click at [1091, 25] on icon at bounding box center [1091, 27] width 19 height 19
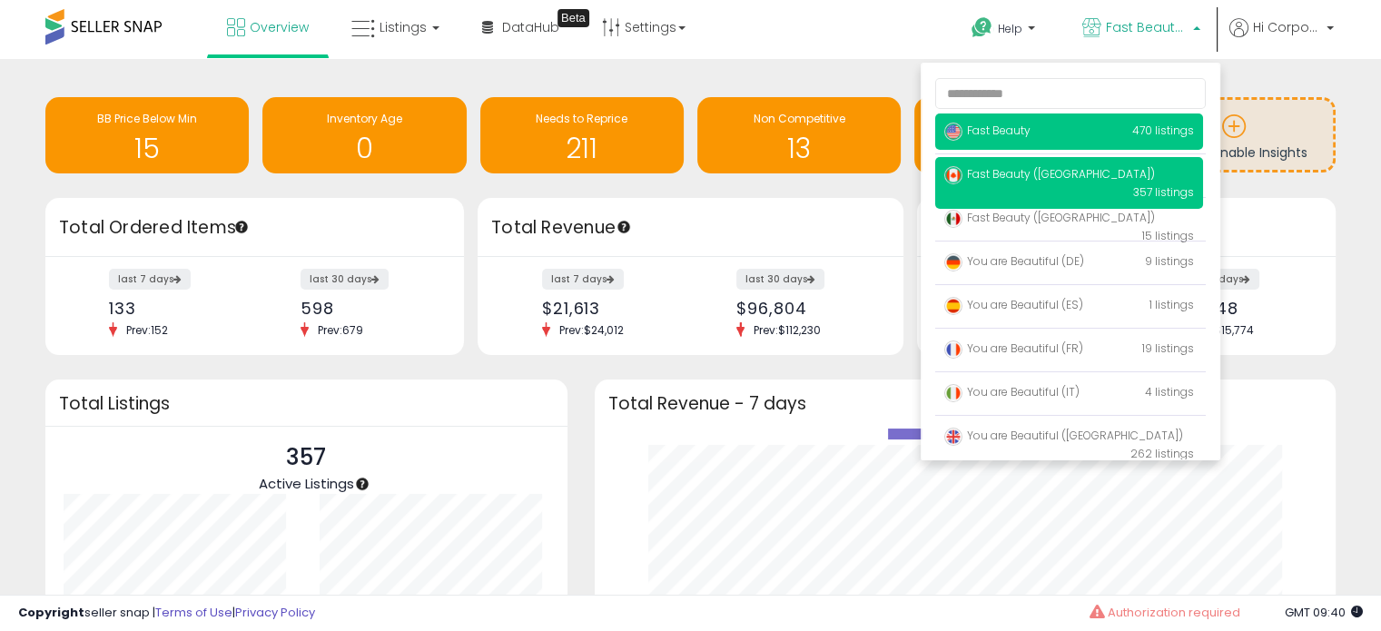
click at [1010, 137] on span "Fast Beauty" at bounding box center [987, 130] width 86 height 15
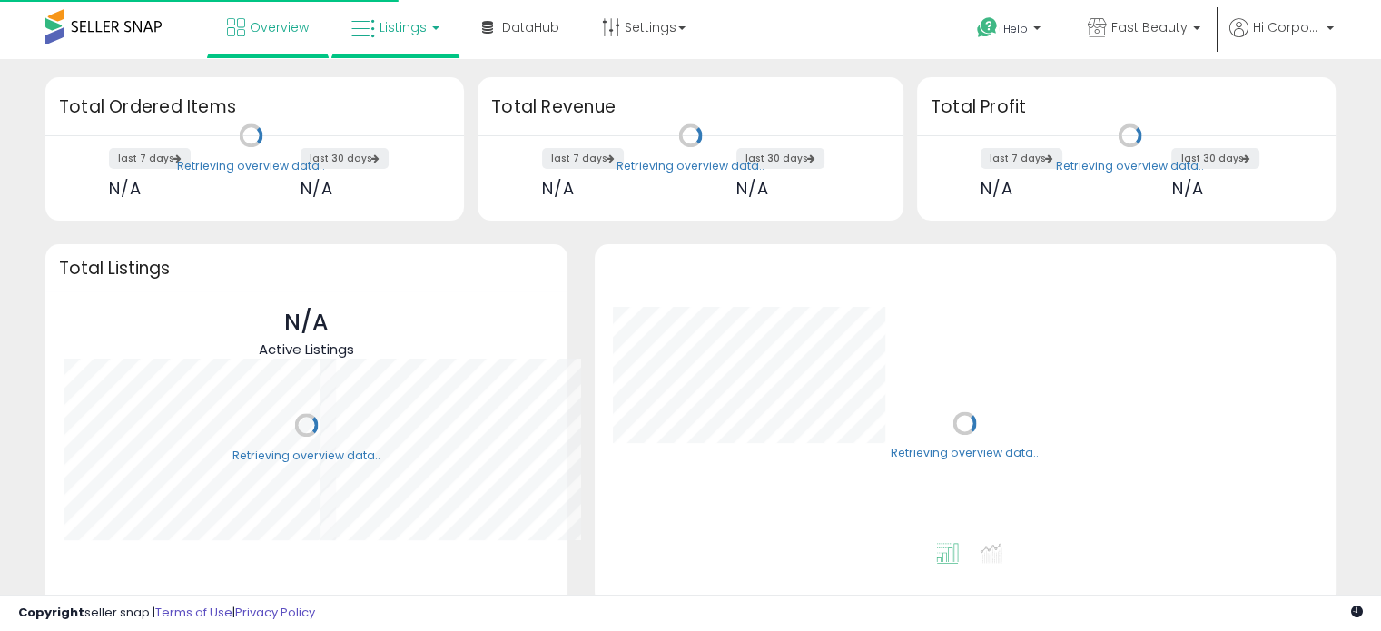
click at [418, 32] on span "Listings" at bounding box center [403, 27] width 47 height 18
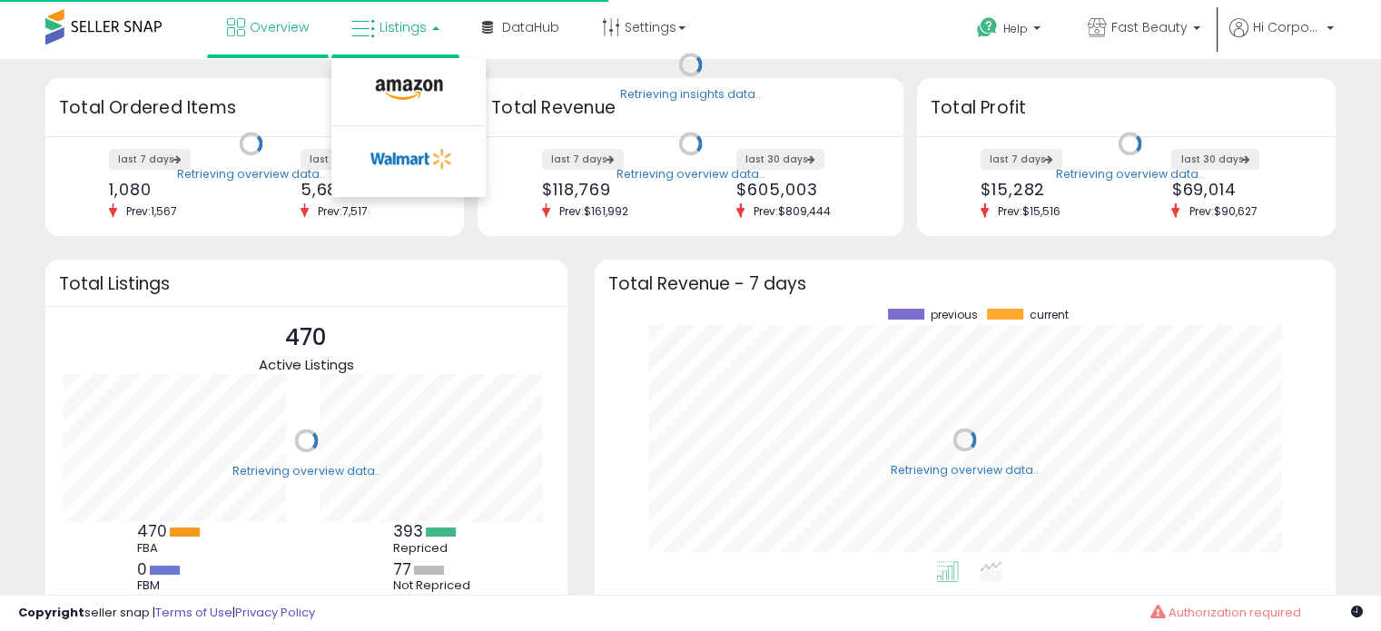
scroll to position [252, 705]
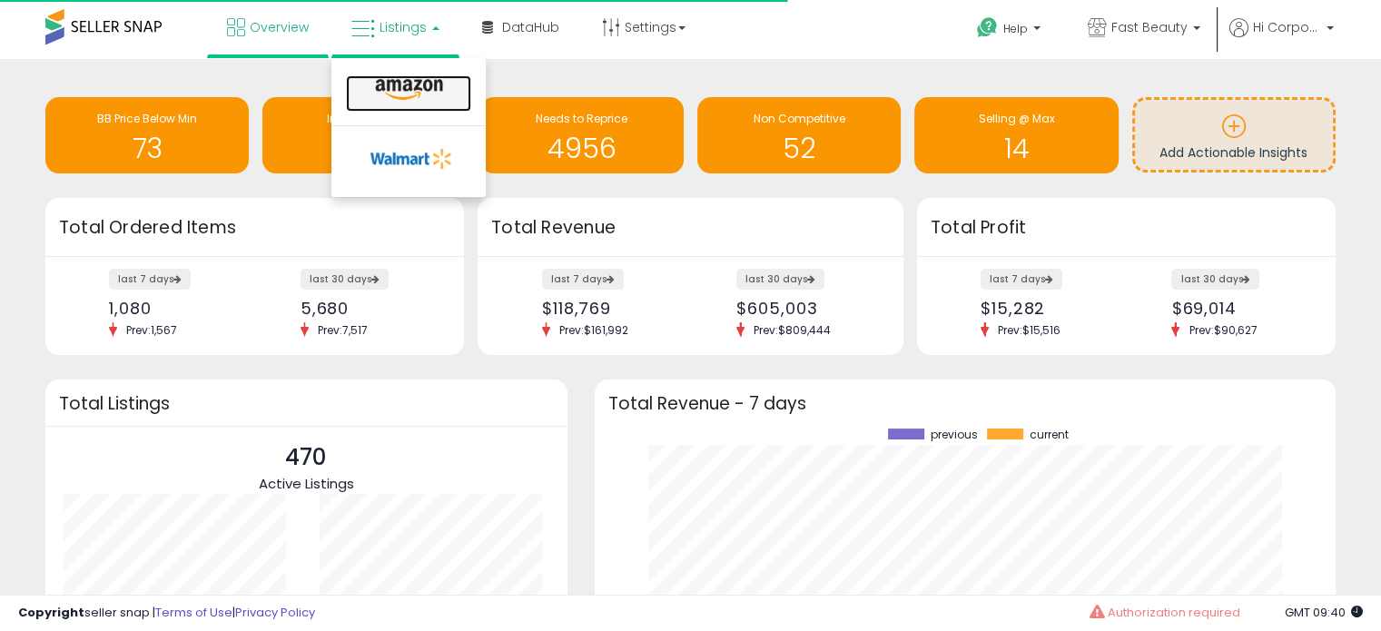
click at [414, 75] on link at bounding box center [408, 93] width 125 height 36
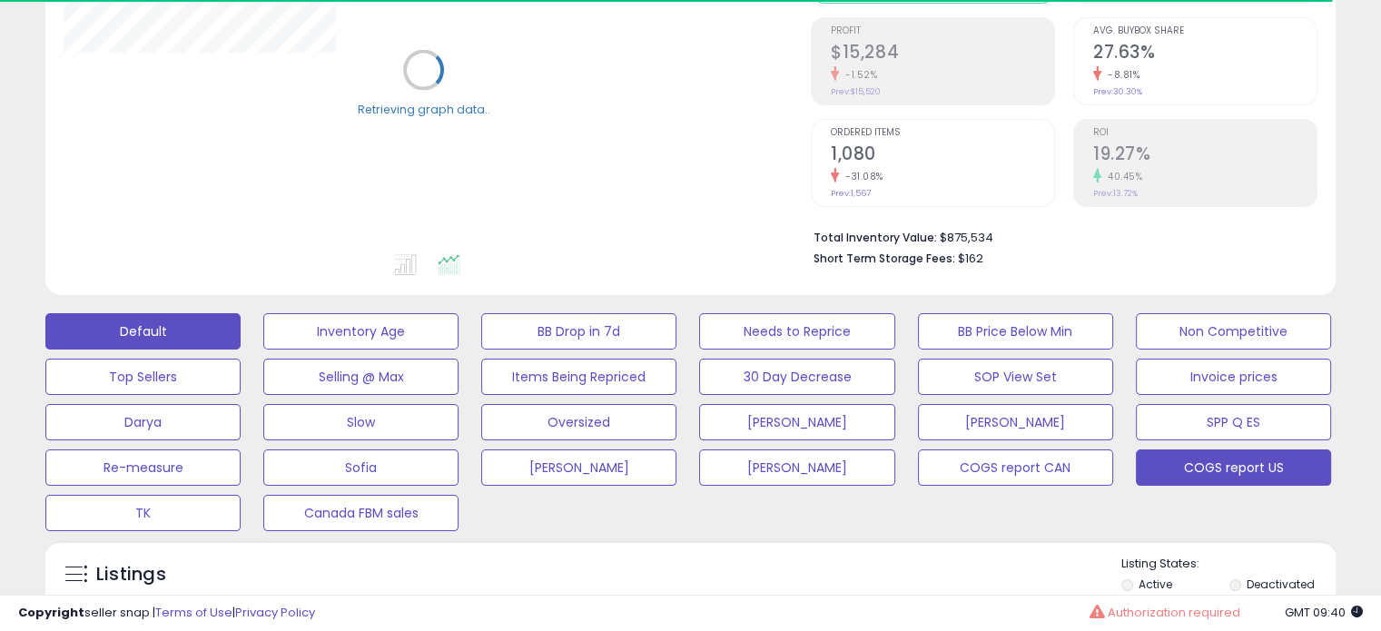
scroll to position [272, 0]
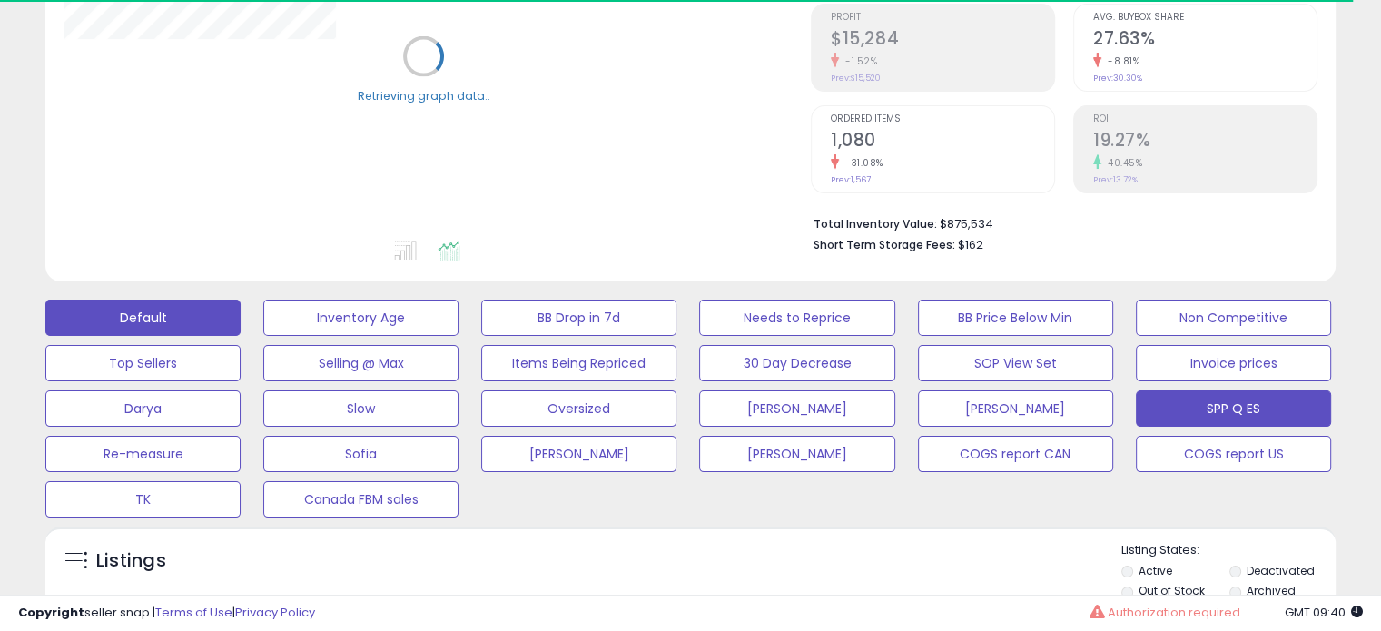
click at [459, 336] on button "SPP Q ES" at bounding box center [360, 318] width 195 height 36
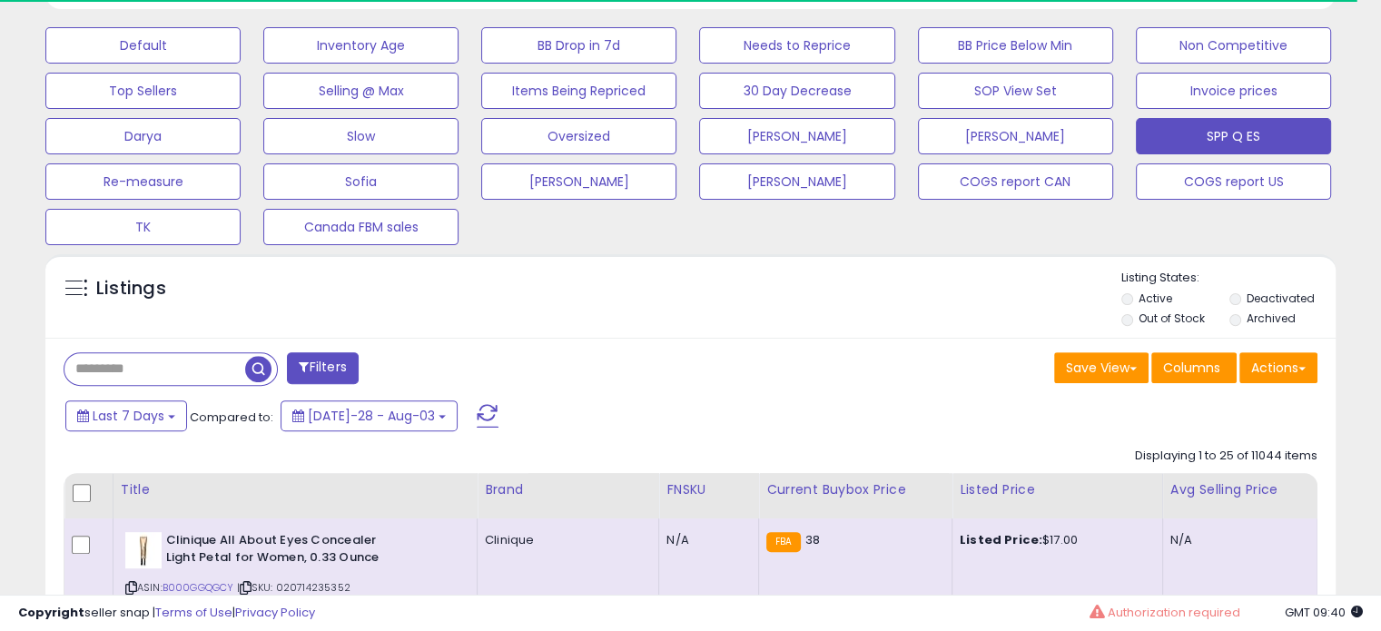
scroll to position [371, 746]
click at [1288, 370] on button "Actions" at bounding box center [1278, 367] width 78 height 31
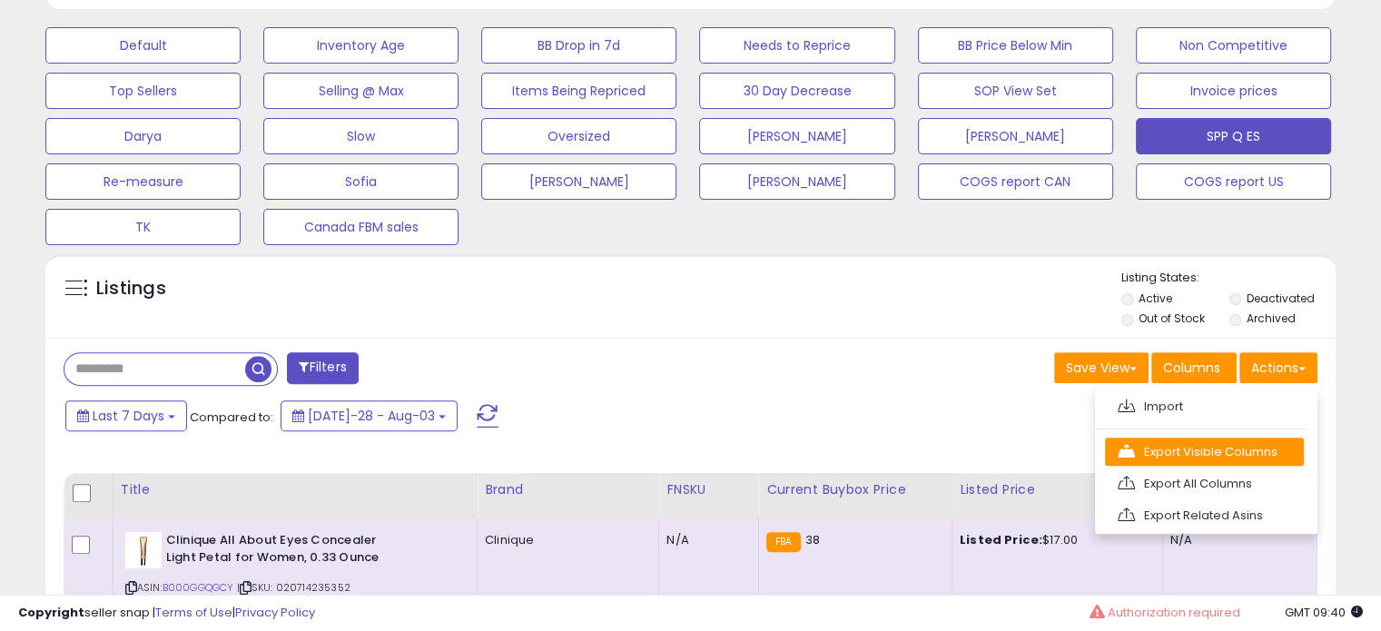
click at [1241, 453] on link "Export Visible Columns" at bounding box center [1204, 452] width 199 height 28
